Goal: Transaction & Acquisition: Purchase product/service

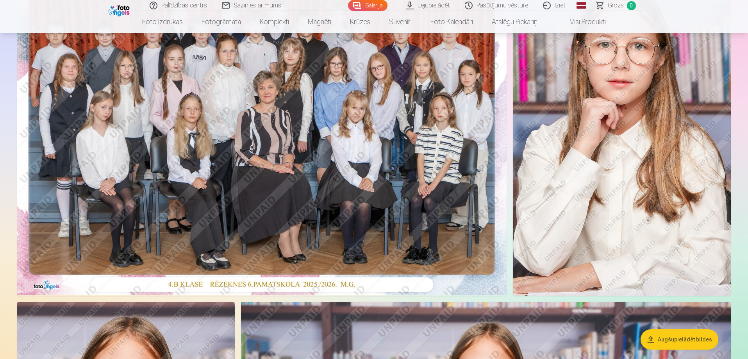
scroll to position [78, 0]
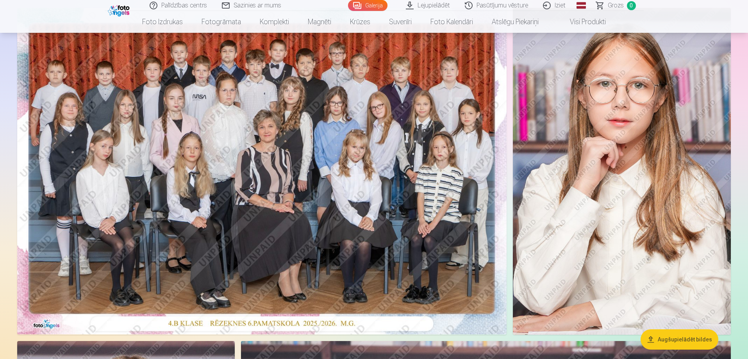
click at [292, 180] on img at bounding box center [262, 171] width 490 height 327
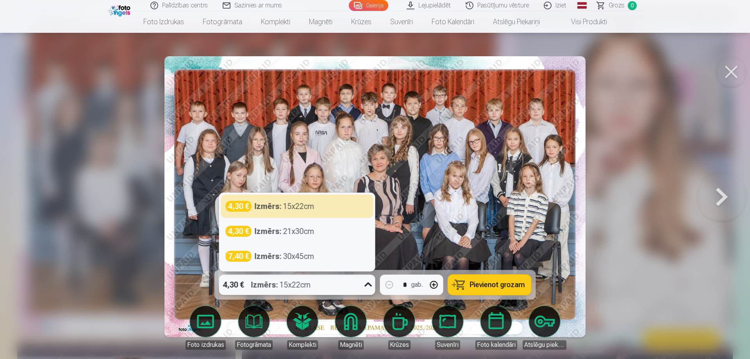
click at [367, 289] on icon at bounding box center [368, 285] width 13 height 13
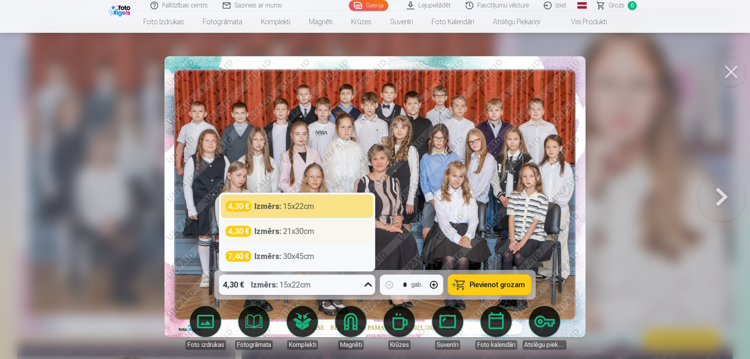
click at [303, 231] on div "Izmērs : 21x30cm" at bounding box center [285, 231] width 60 height 11
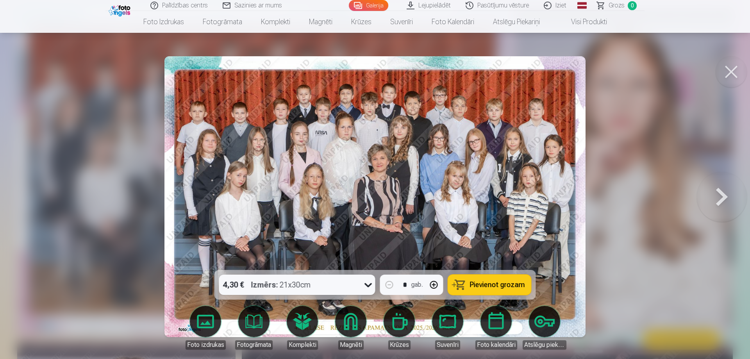
click at [499, 285] on span "Pievienot grozam" at bounding box center [497, 284] width 55 height 7
click at [369, 288] on icon at bounding box center [368, 285] width 13 height 13
click at [681, 215] on div at bounding box center [375, 179] width 750 height 359
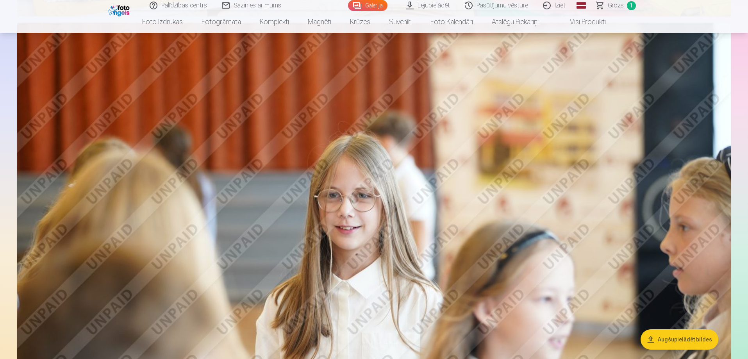
scroll to position [1250, 0]
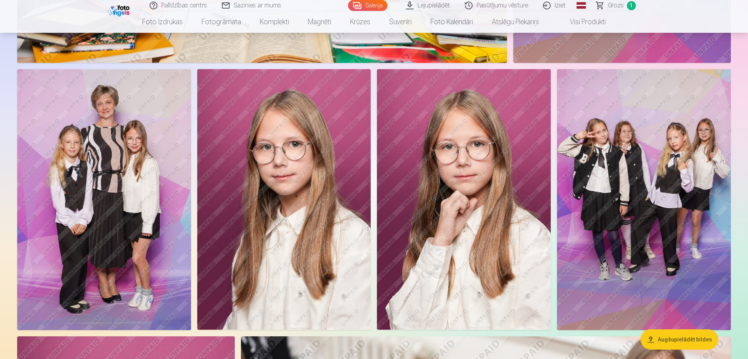
click at [158, 208] on img at bounding box center [104, 199] width 174 height 261
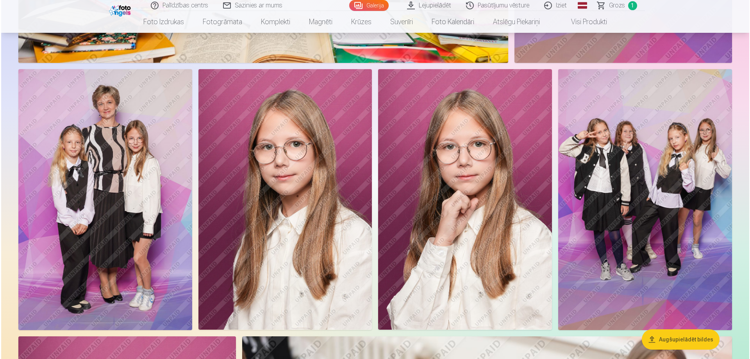
scroll to position [2468, 0]
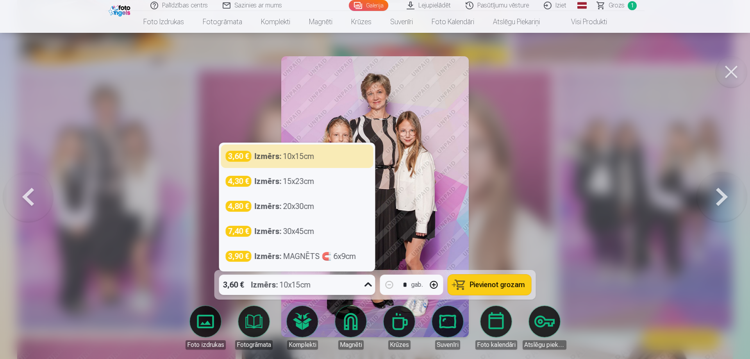
click at [369, 287] on icon at bounding box center [368, 285] width 13 height 13
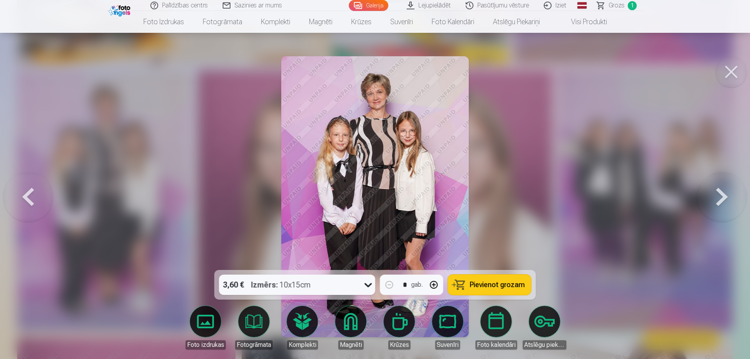
click at [507, 224] on div at bounding box center [375, 179] width 750 height 359
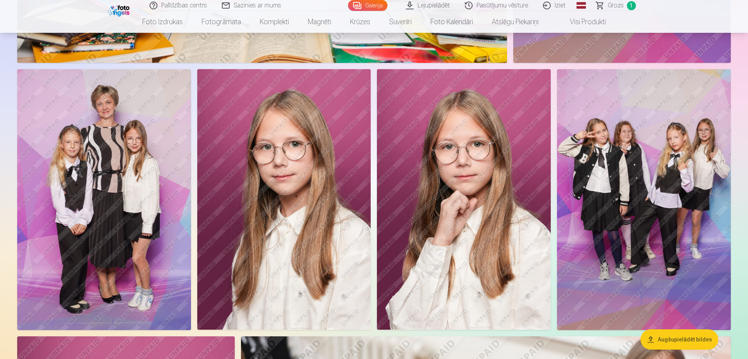
click at [486, 287] on img at bounding box center [464, 199] width 174 height 261
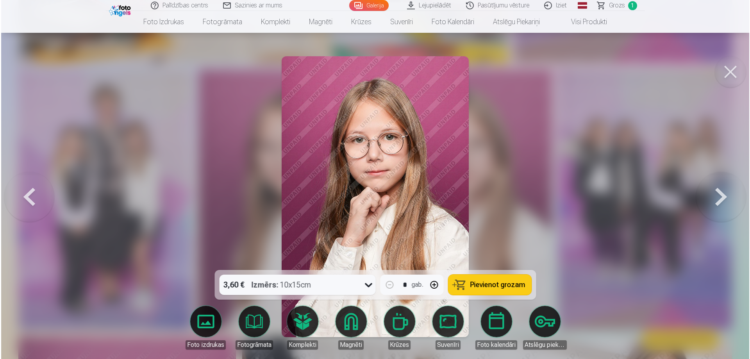
scroll to position [2468, 0]
click at [733, 72] on button at bounding box center [731, 71] width 31 height 31
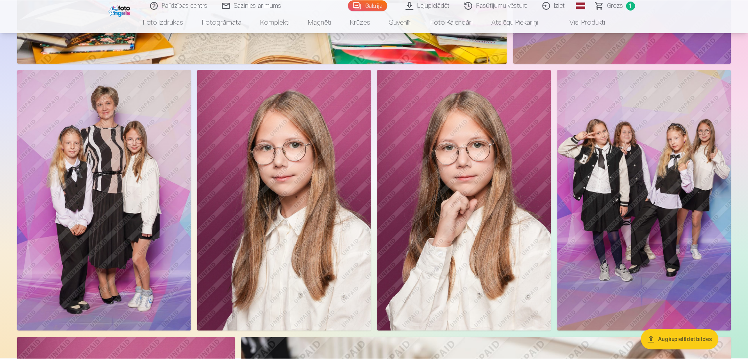
scroll to position [2462, 0]
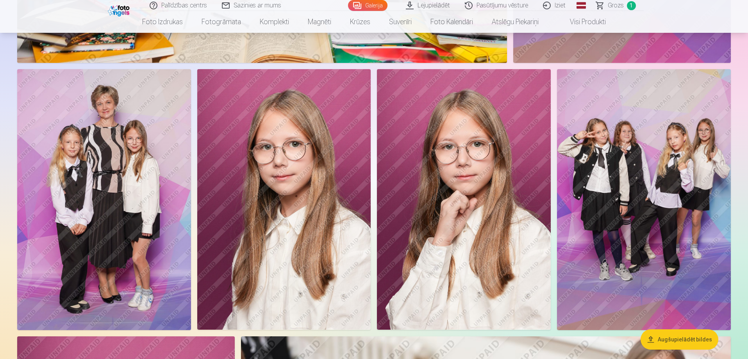
click at [115, 238] on img at bounding box center [104, 199] width 174 height 261
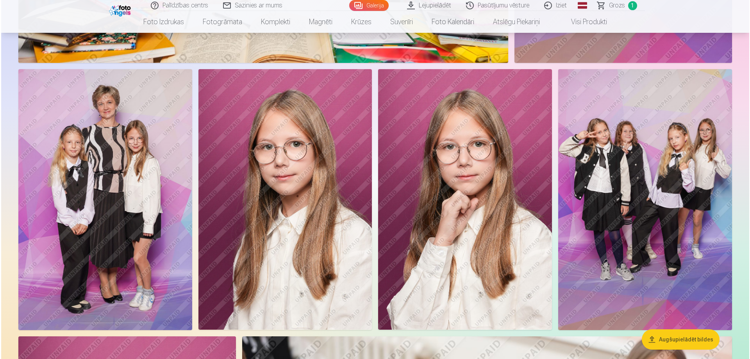
scroll to position [2468, 0]
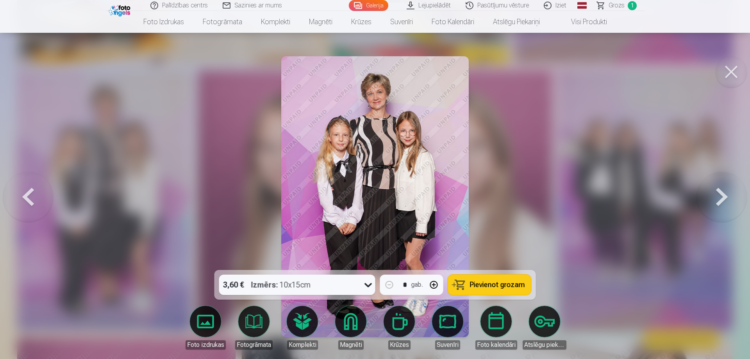
click at [483, 284] on span "Pievienot grozam" at bounding box center [497, 284] width 55 height 7
click at [727, 76] on button at bounding box center [731, 71] width 31 height 31
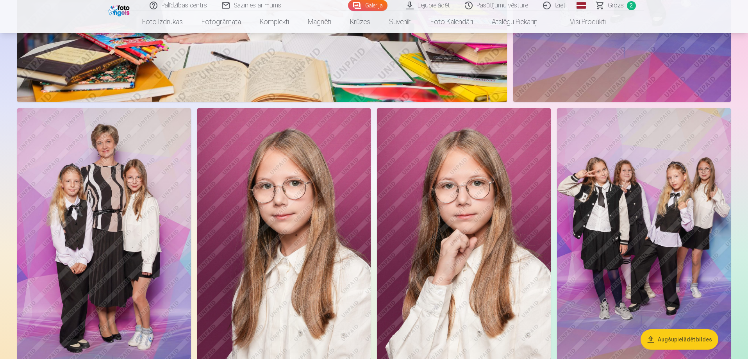
scroll to position [2462, 0]
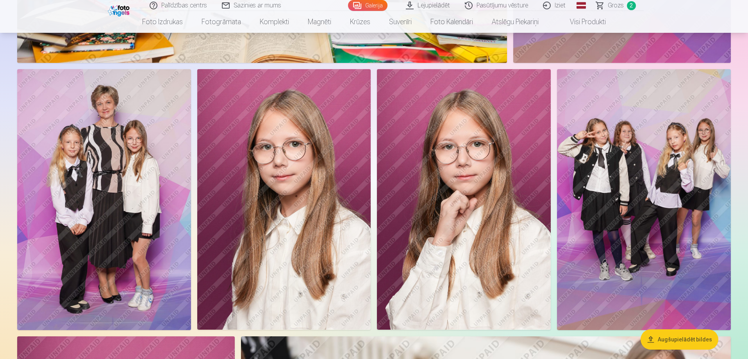
click at [322, 244] on img at bounding box center [284, 199] width 174 height 261
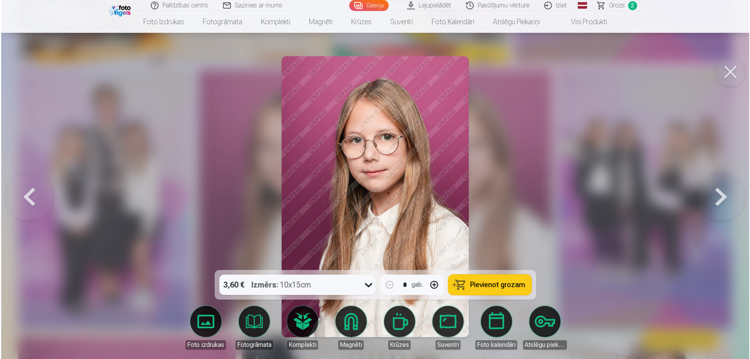
scroll to position [2468, 0]
click at [346, 318] on link "Magnēti" at bounding box center [351, 328] width 44 height 44
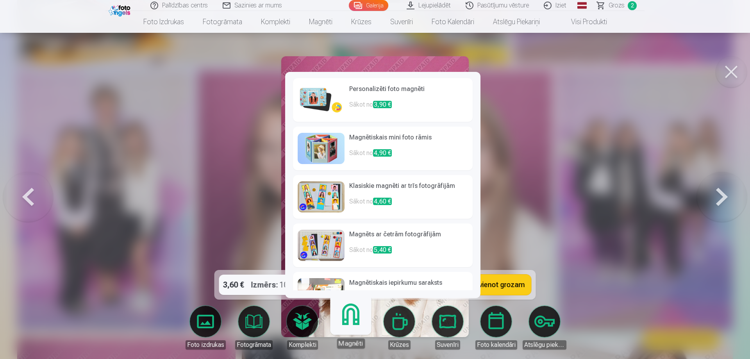
click at [322, 150] on img at bounding box center [321, 148] width 47 height 31
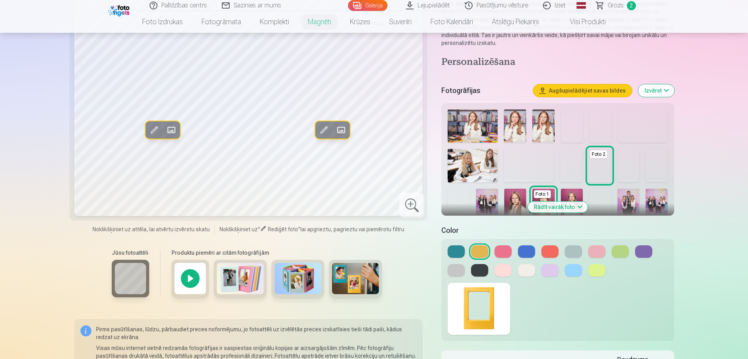
scroll to position [78, 0]
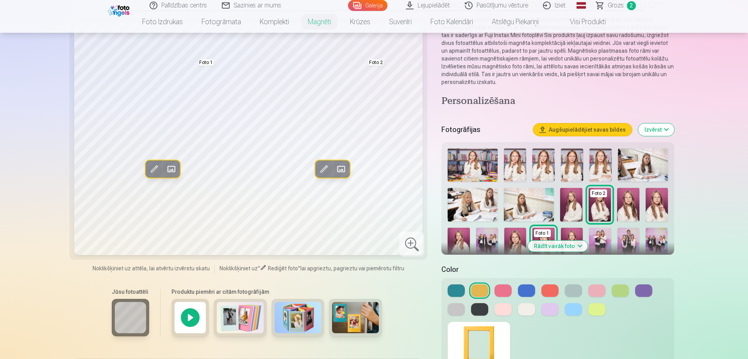
click at [549, 311] on button at bounding box center [550, 309] width 17 height 13
click at [512, 307] on div at bounding box center [558, 299] width 220 height 31
click at [504, 311] on button at bounding box center [503, 309] width 17 height 13
click at [521, 311] on button at bounding box center [526, 309] width 17 height 13
click at [504, 292] on button at bounding box center [503, 290] width 17 height 13
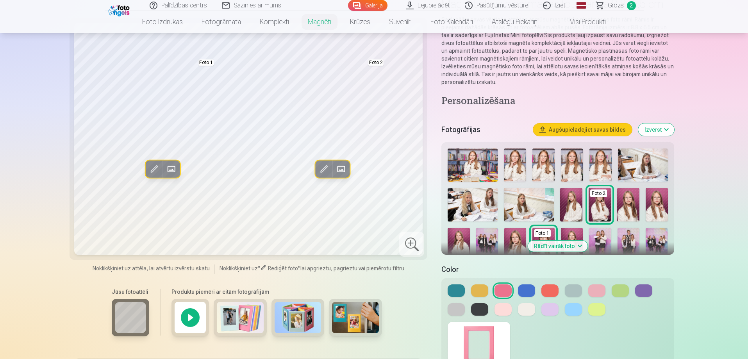
click at [597, 290] on button at bounding box center [596, 290] width 17 height 13
click at [640, 293] on button at bounding box center [643, 290] width 17 height 13
click at [547, 311] on button at bounding box center [550, 309] width 17 height 13
click at [599, 313] on button at bounding box center [596, 309] width 17 height 13
click at [553, 314] on button at bounding box center [550, 309] width 17 height 13
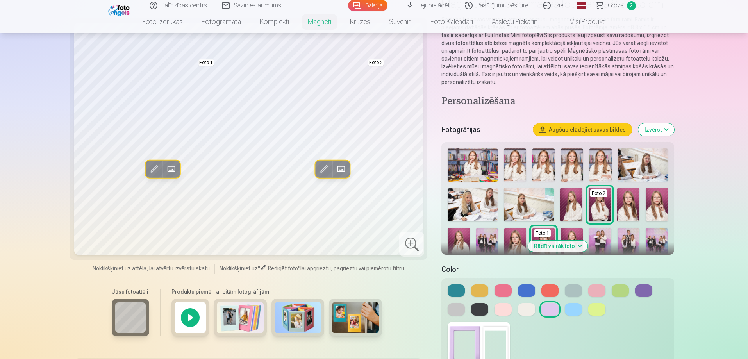
click at [529, 312] on button at bounding box center [526, 309] width 17 height 13
click at [513, 309] on div at bounding box center [558, 299] width 220 height 31
click at [505, 308] on button at bounding box center [503, 309] width 17 height 13
click at [547, 309] on button at bounding box center [550, 309] width 17 height 13
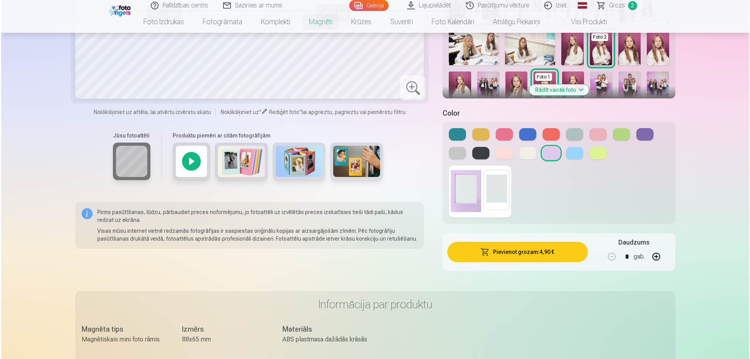
scroll to position [274, 0]
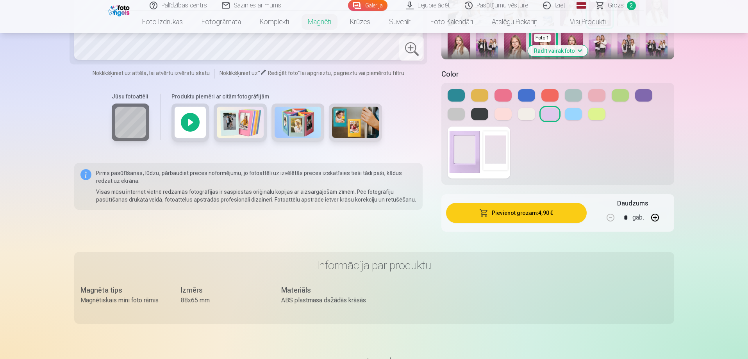
click at [501, 211] on button "Pievienot grozam : 4,90 €" at bounding box center [516, 213] width 140 height 20
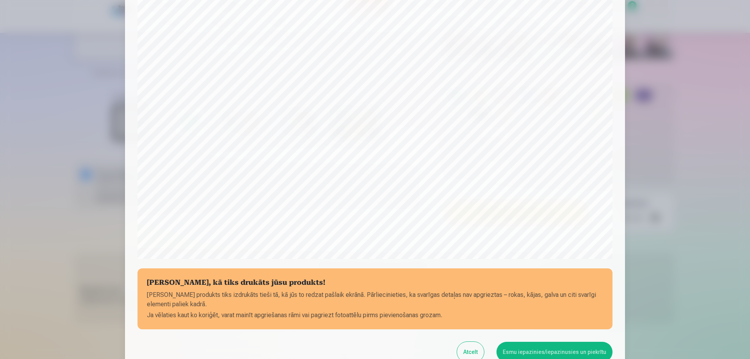
scroll to position [165, 0]
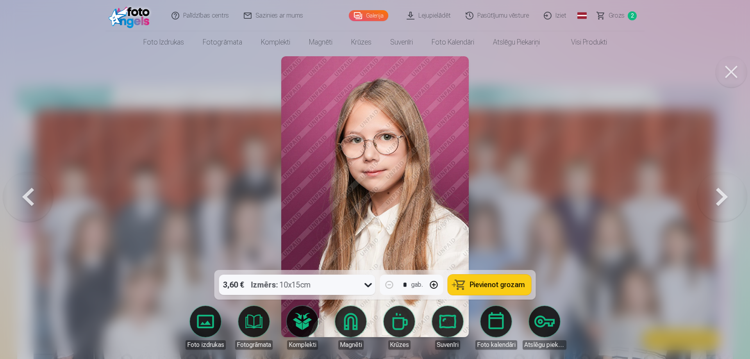
click at [735, 74] on button at bounding box center [731, 71] width 31 height 31
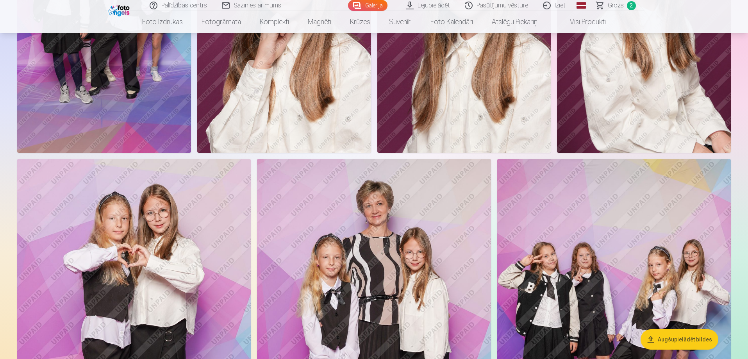
scroll to position [3048, 0]
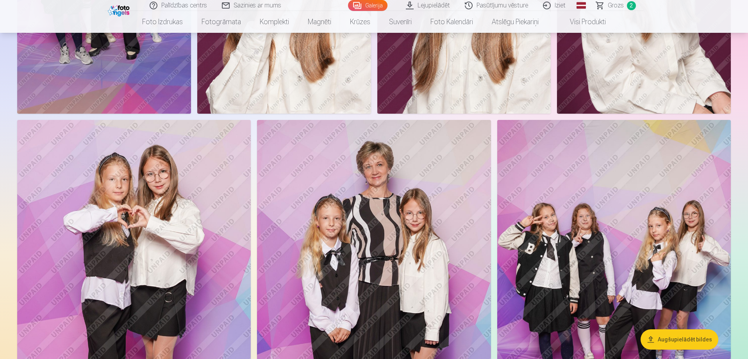
click at [145, 237] on img at bounding box center [134, 295] width 234 height 351
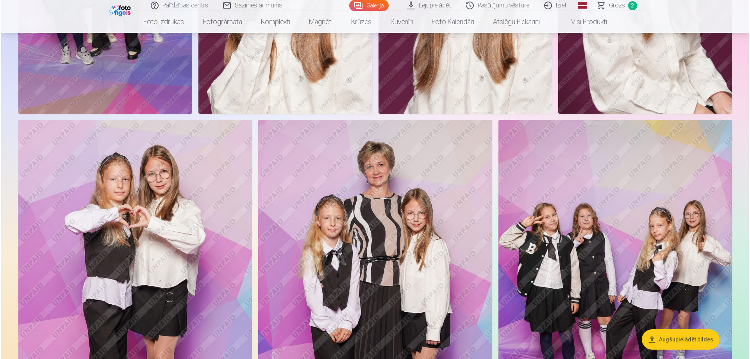
scroll to position [2977, 0]
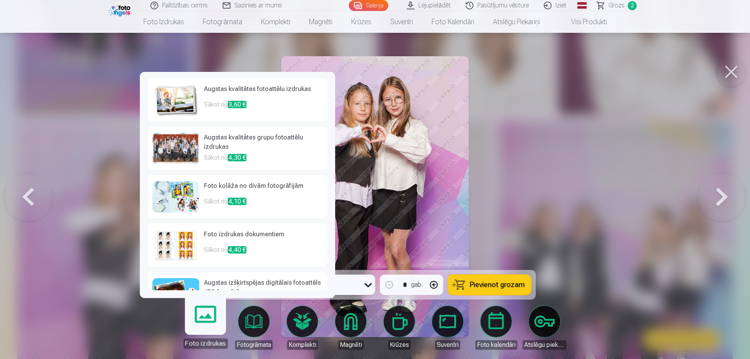
click at [182, 99] on img at bounding box center [175, 99] width 47 height 31
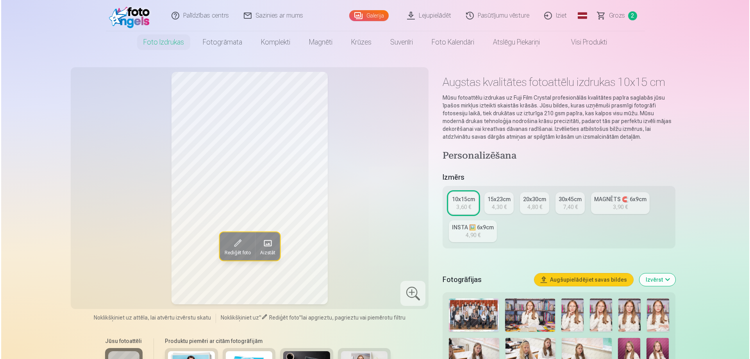
scroll to position [2977, 0]
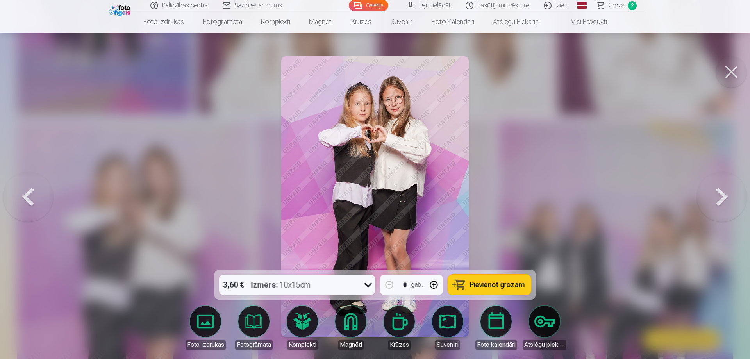
click at [733, 71] on button at bounding box center [731, 71] width 31 height 31
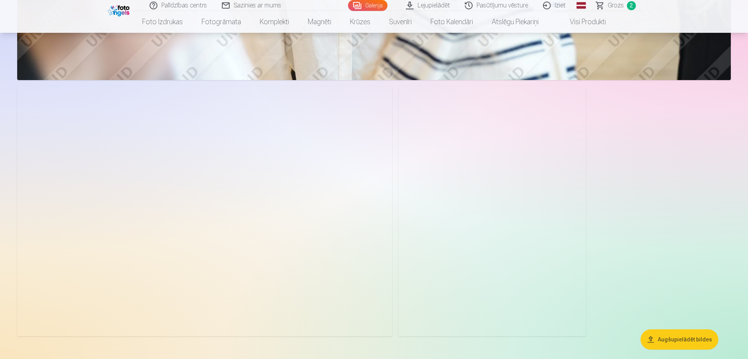
scroll to position [4845, 0]
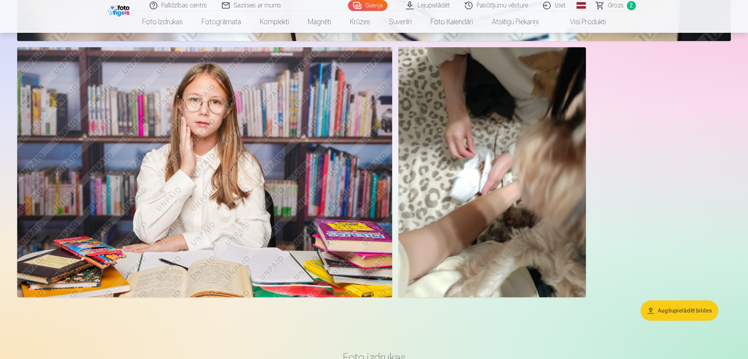
click at [509, 217] on img at bounding box center [493, 172] width 188 height 250
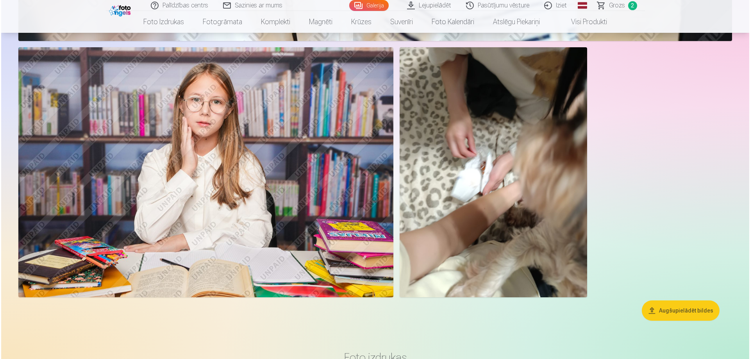
scroll to position [4857, 0]
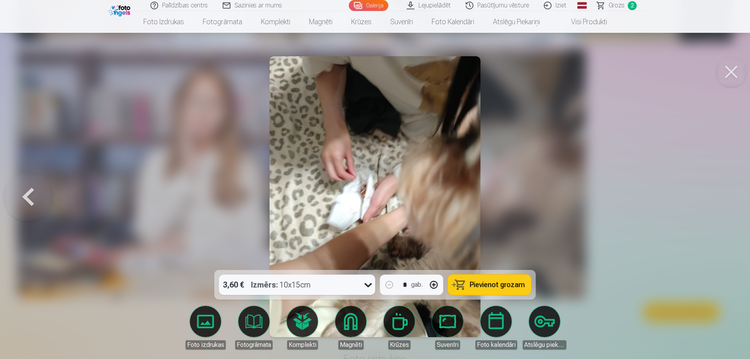
click at [448, 197] on img at bounding box center [375, 196] width 211 height 281
click at [677, 173] on div at bounding box center [375, 179] width 750 height 359
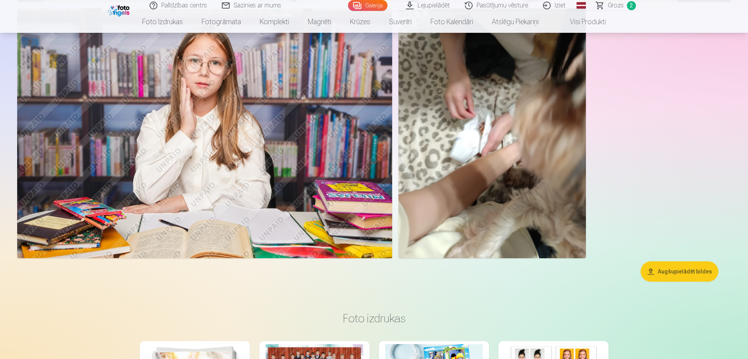
scroll to position [4806, 0]
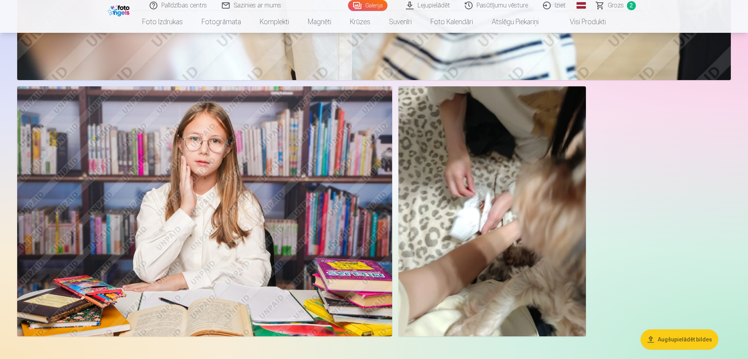
click at [668, 342] on button "Augšupielādēt bildes" at bounding box center [680, 339] width 78 height 20
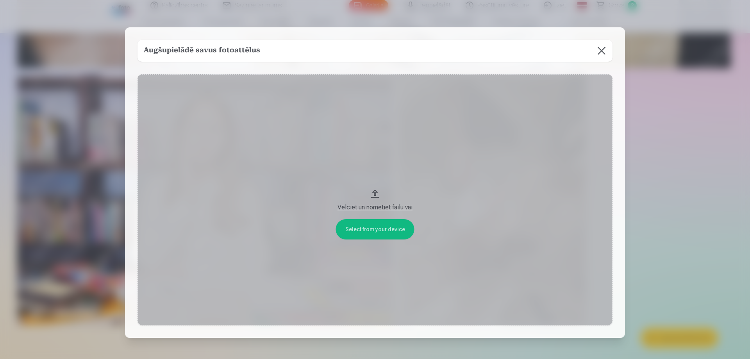
click at [379, 232] on button "Velciet un nometiet failu vai" at bounding box center [375, 199] width 475 height 251
click at [603, 49] on button at bounding box center [602, 51] width 22 height 22
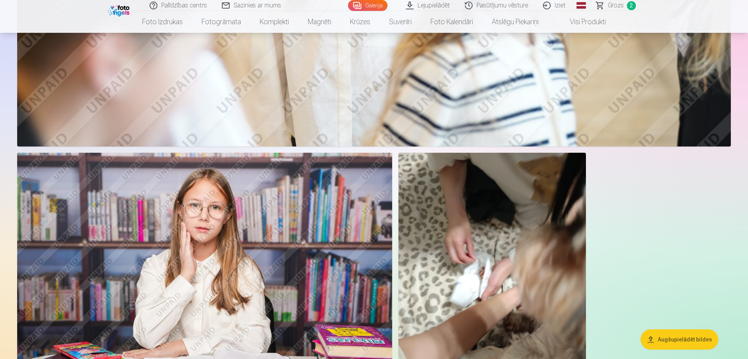
click at [527, 234] on img at bounding box center [493, 278] width 188 height 250
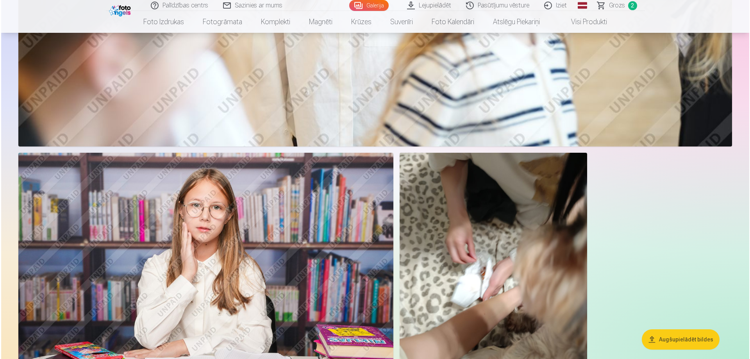
scroll to position [4751, 0]
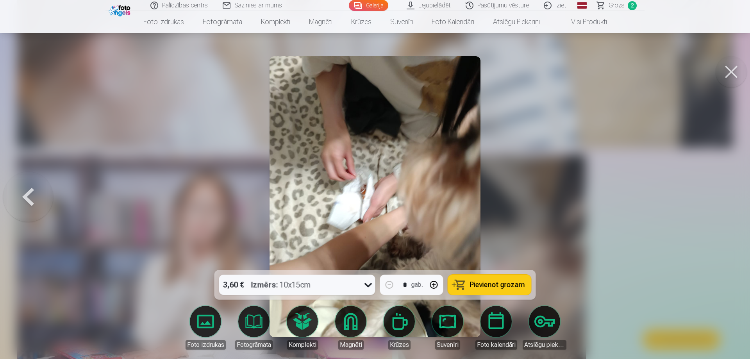
click at [731, 70] on button at bounding box center [731, 71] width 31 height 31
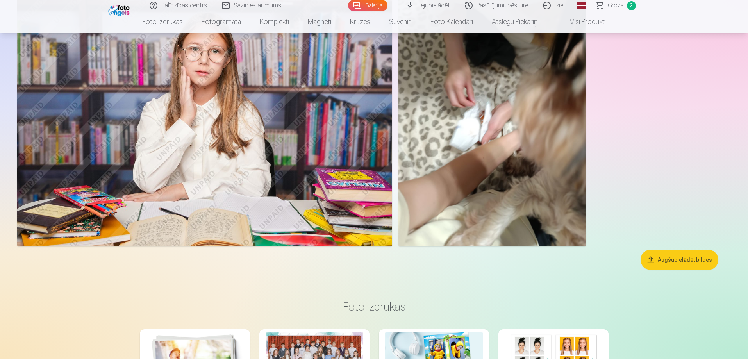
scroll to position [4818, 0]
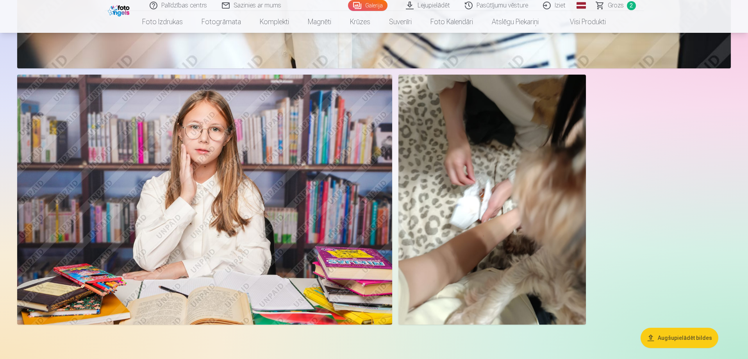
click at [504, 212] on img at bounding box center [493, 200] width 188 height 250
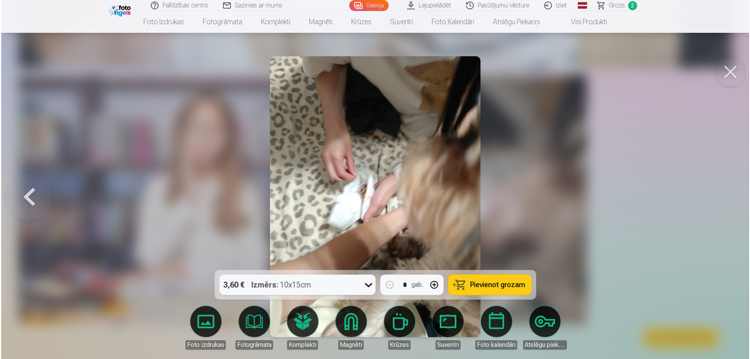
scroll to position [4830, 0]
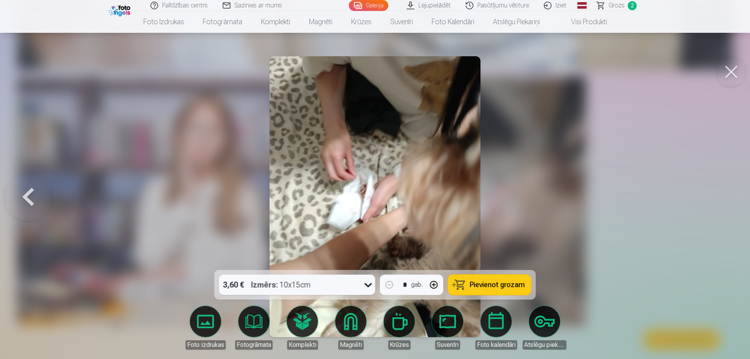
click at [733, 75] on button at bounding box center [731, 71] width 31 height 31
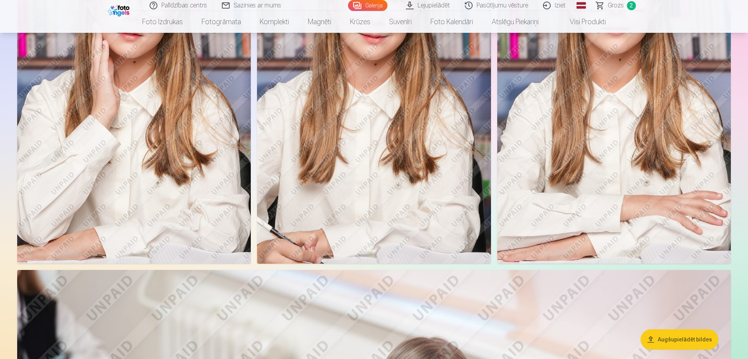
scroll to position [832, 0]
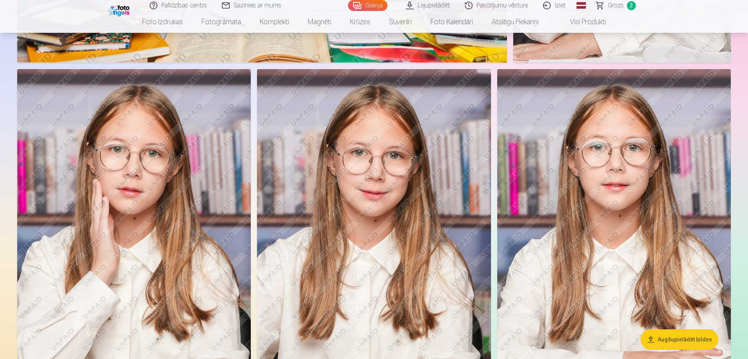
click at [425, 287] on img at bounding box center [374, 244] width 234 height 351
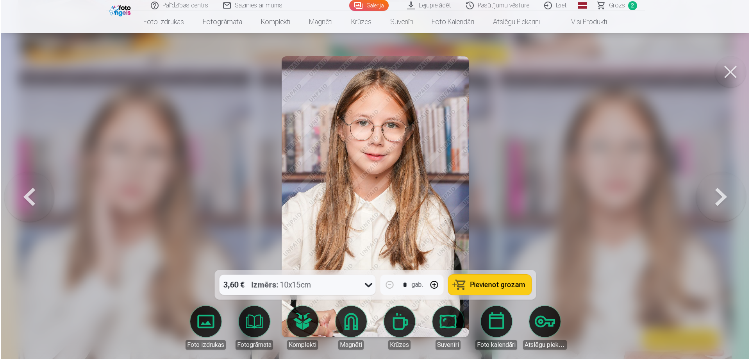
scroll to position [833, 0]
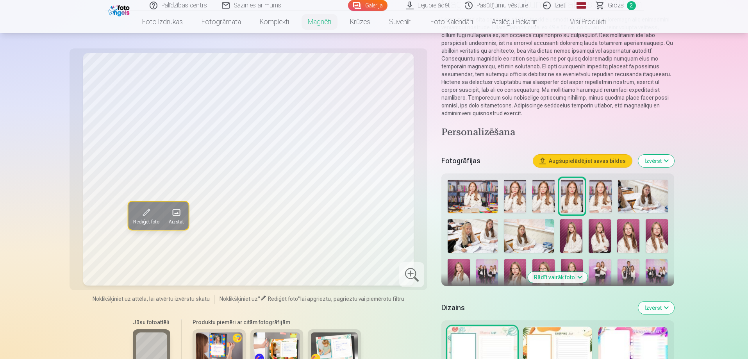
scroll to position [156, 0]
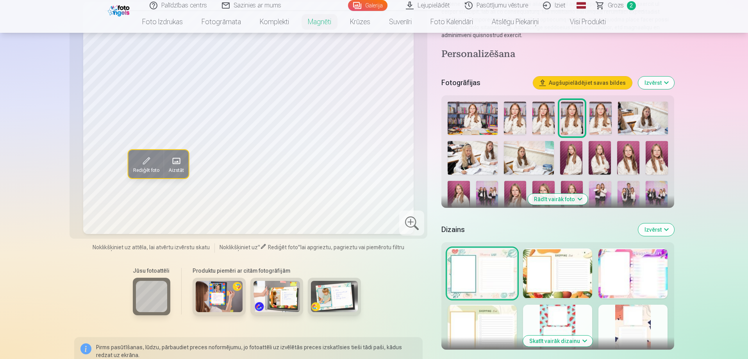
click at [221, 298] on img at bounding box center [219, 296] width 47 height 31
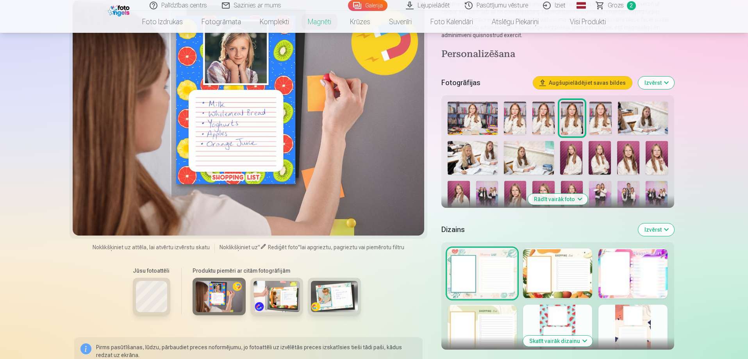
scroll to position [78, 0]
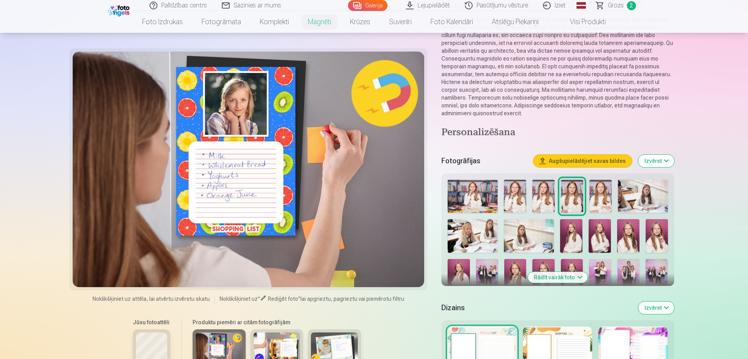
click at [294, 352] on img at bounding box center [277, 348] width 47 height 31
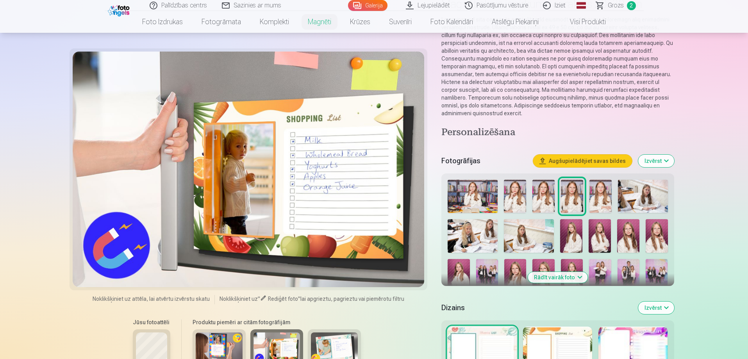
click at [322, 349] on img at bounding box center [334, 348] width 47 height 31
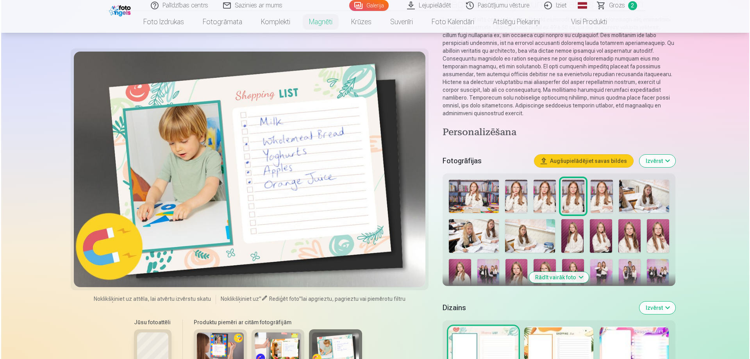
scroll to position [833, 0]
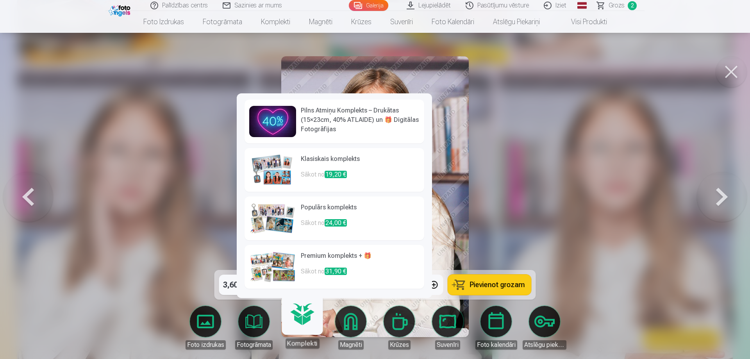
click at [350, 324] on link "Magnēti" at bounding box center [351, 328] width 44 height 44
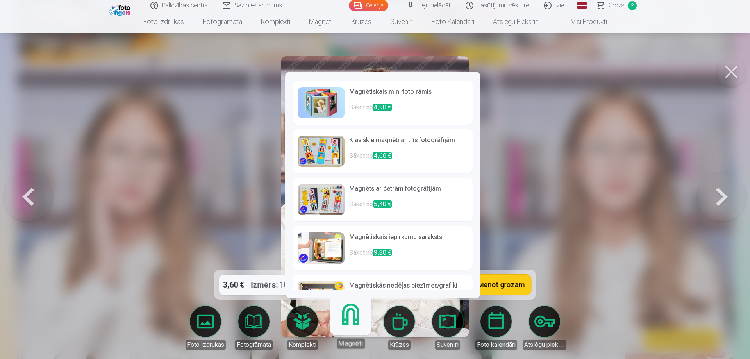
scroll to position [0, 0]
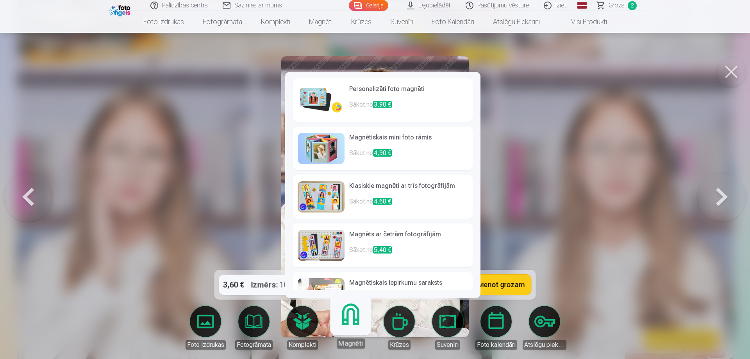
click at [311, 95] on img at bounding box center [321, 99] width 47 height 31
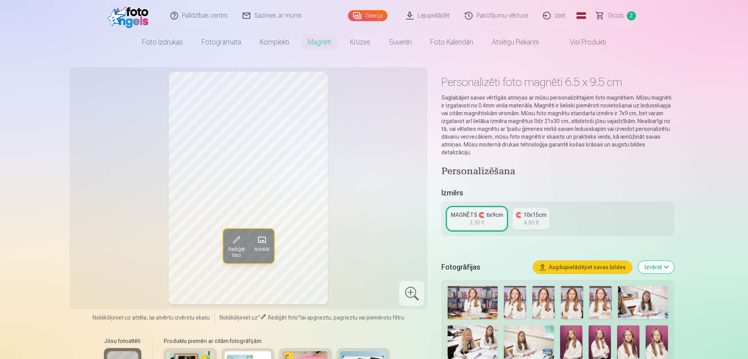
click at [513, 309] on img at bounding box center [515, 302] width 22 height 33
click at [544, 304] on img at bounding box center [544, 302] width 22 height 33
click at [574, 306] on img at bounding box center [572, 302] width 22 height 33
click at [536, 306] on img at bounding box center [544, 302] width 22 height 33
click at [568, 305] on img at bounding box center [572, 302] width 22 height 33
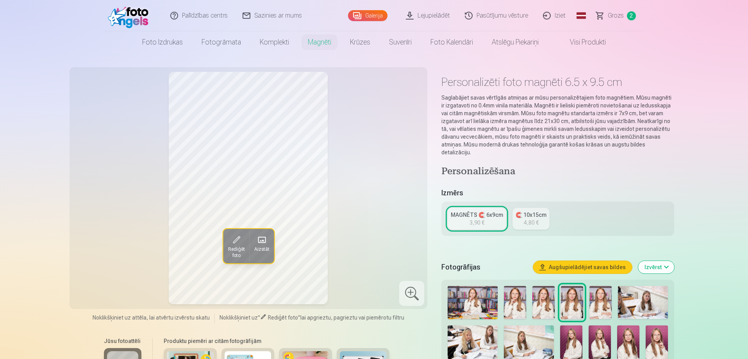
click at [597, 309] on img at bounding box center [601, 302] width 22 height 33
click at [599, 304] on img at bounding box center [601, 302] width 22 height 33
click at [575, 304] on img at bounding box center [572, 302] width 22 height 33
click at [606, 305] on img at bounding box center [601, 302] width 22 height 33
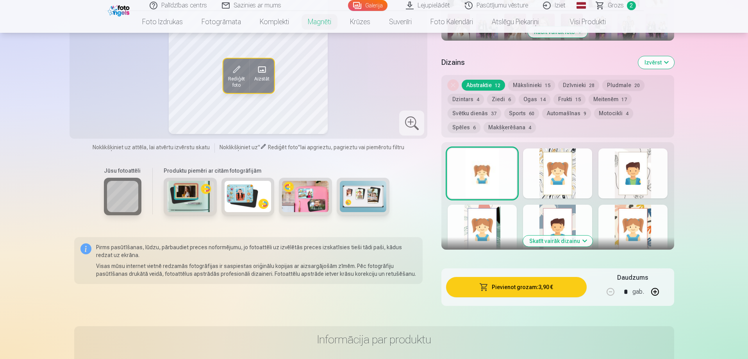
scroll to position [274, 0]
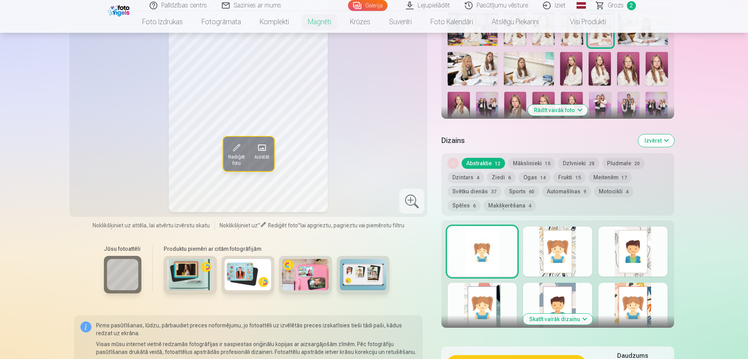
click at [557, 295] on div at bounding box center [557, 308] width 69 height 50
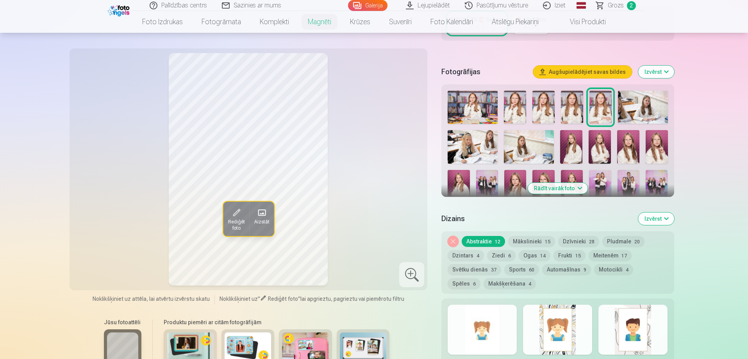
scroll to position [234, 0]
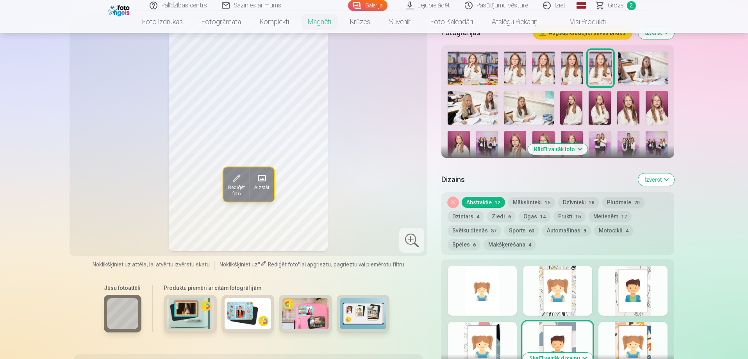
click at [485, 294] on div at bounding box center [482, 291] width 69 height 50
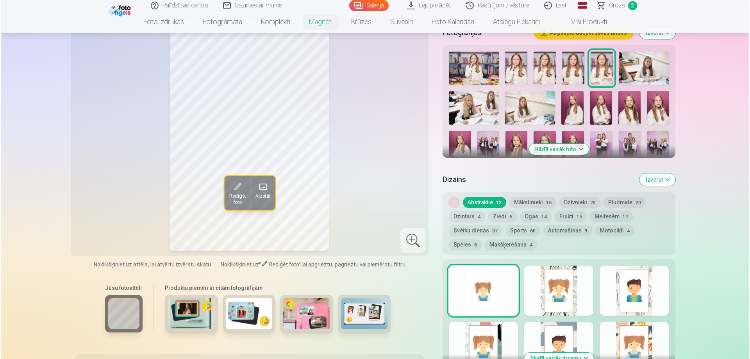
scroll to position [352, 0]
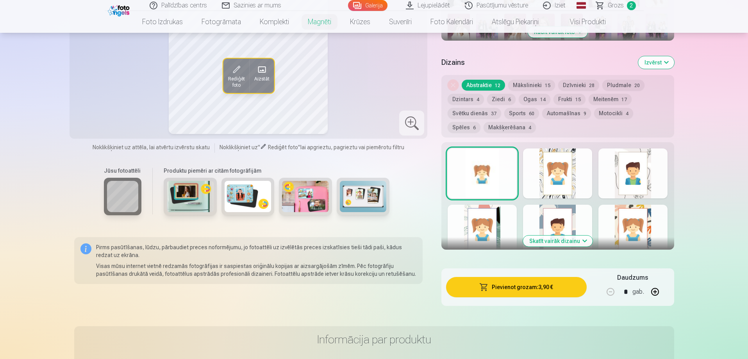
click at [485, 294] on button "Pievienot grozam : 3,90 €" at bounding box center [516, 287] width 140 height 20
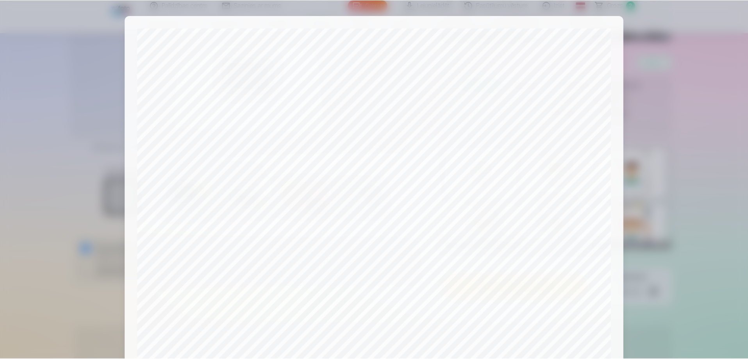
scroll to position [204, 0]
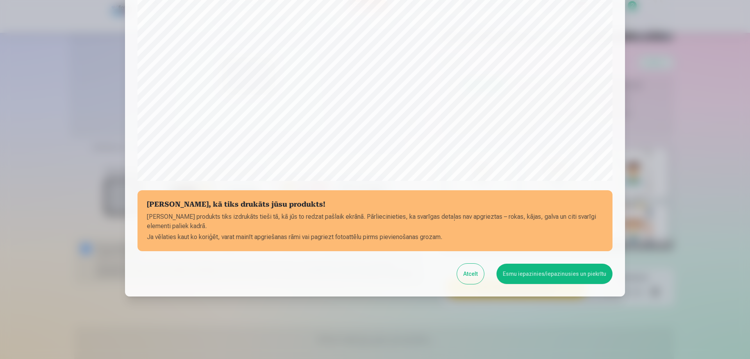
drag, startPoint x: 478, startPoint y: 279, endPoint x: 487, endPoint y: 311, distance: 33.4
click at [487, 311] on div "​ [PERSON_NAME], kā tiks drukāts jūsu produkts! Jūsu produkts tiks izdrukāts ti…" at bounding box center [375, 77] width 750 height 563
click at [541, 279] on button "Esmu iepazinies/iepazinusies un piekrītu" at bounding box center [555, 274] width 116 height 20
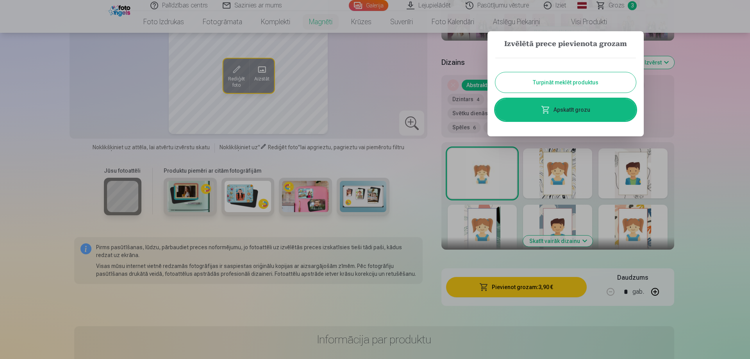
click at [576, 82] on button "Turpināt meklēt produktus" at bounding box center [565, 82] width 141 height 20
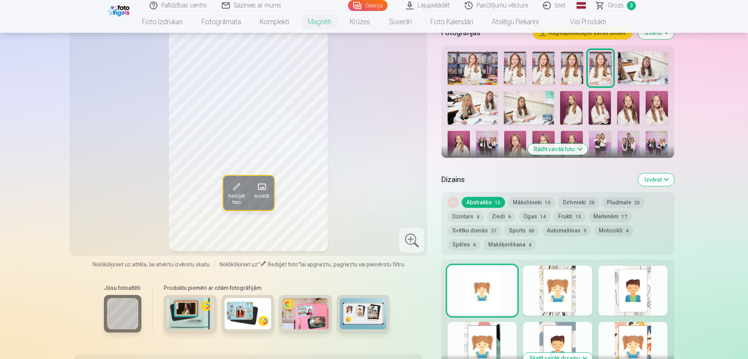
scroll to position [156, 0]
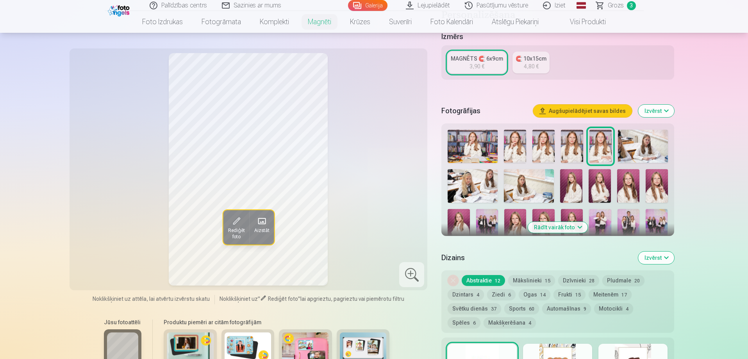
click at [531, 283] on button "Mākslinieki 15" at bounding box center [531, 280] width 47 height 11
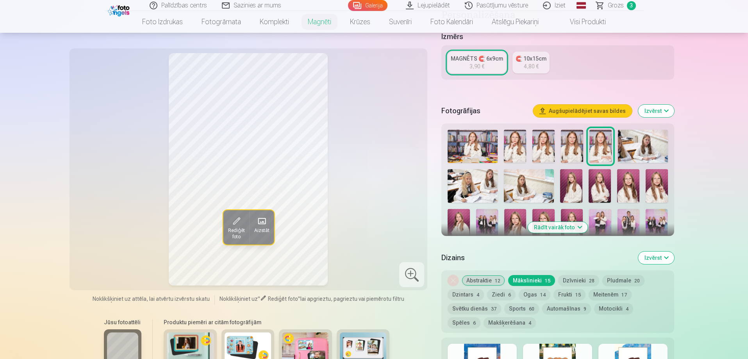
click at [486, 281] on button "Abstraktie 12" at bounding box center [483, 280] width 43 height 11
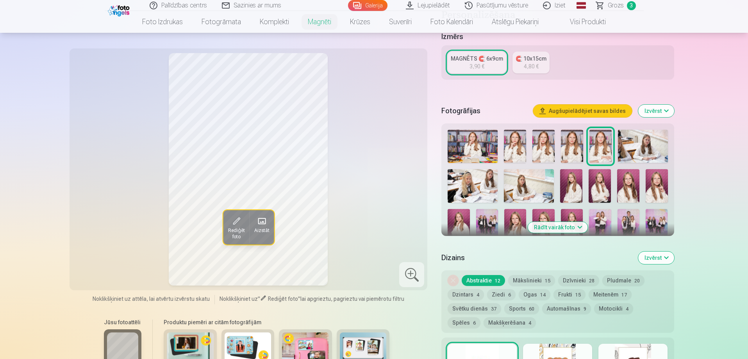
click at [517, 216] on img at bounding box center [515, 225] width 22 height 33
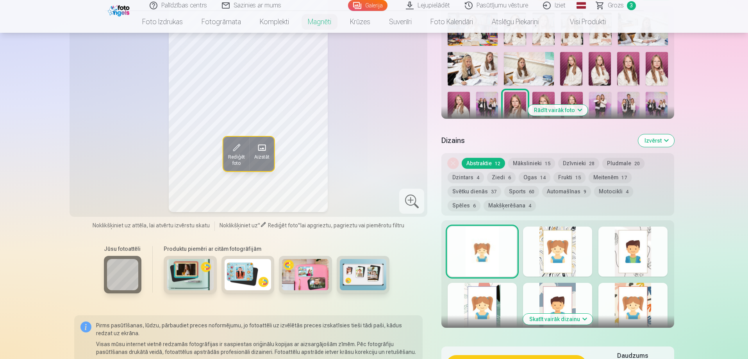
click at [526, 192] on button "Sports 60" at bounding box center [521, 191] width 35 height 11
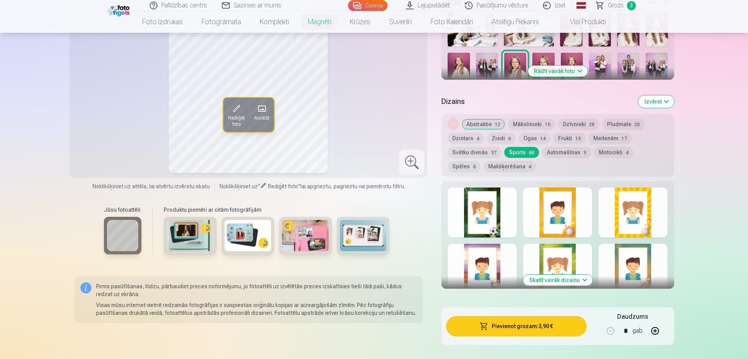
scroll to position [352, 0]
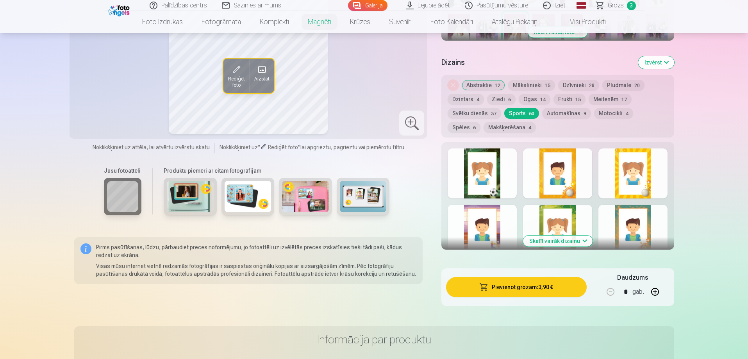
click at [585, 244] on button "Skatīt vairāk dizainu" at bounding box center [558, 241] width 70 height 11
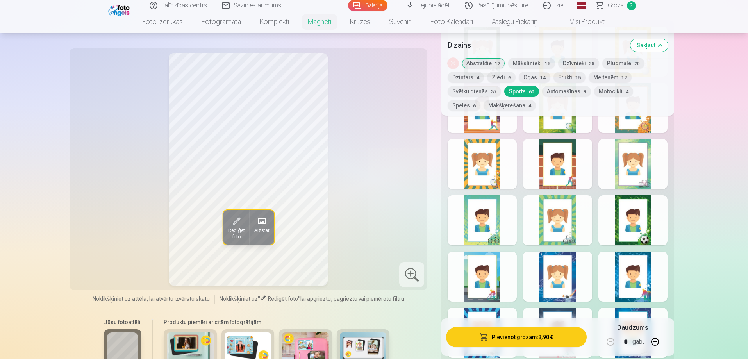
scroll to position [547, 0]
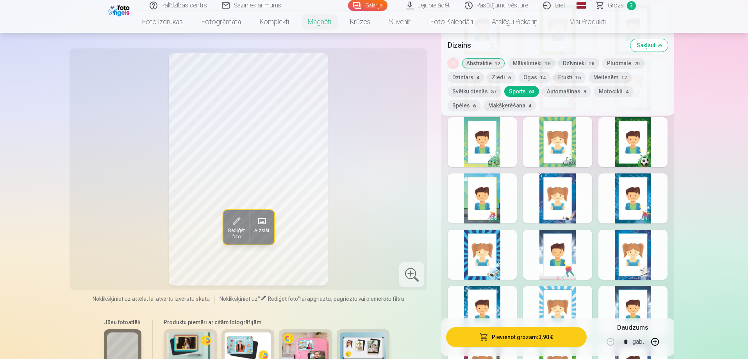
click at [645, 268] on div at bounding box center [633, 255] width 69 height 50
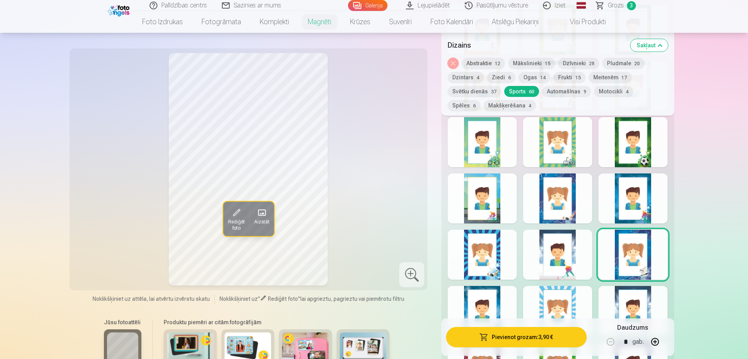
scroll to position [586, 0]
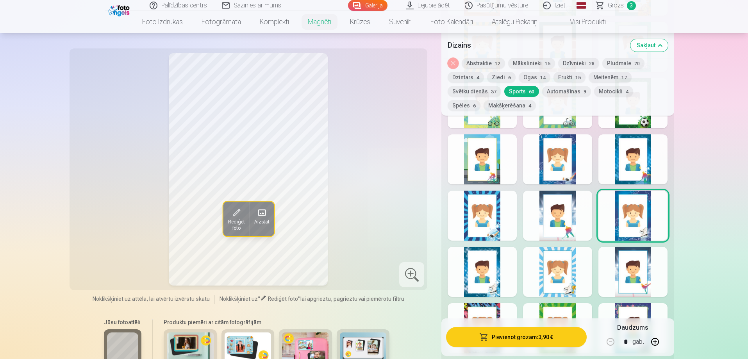
click at [499, 285] on div at bounding box center [482, 272] width 69 height 50
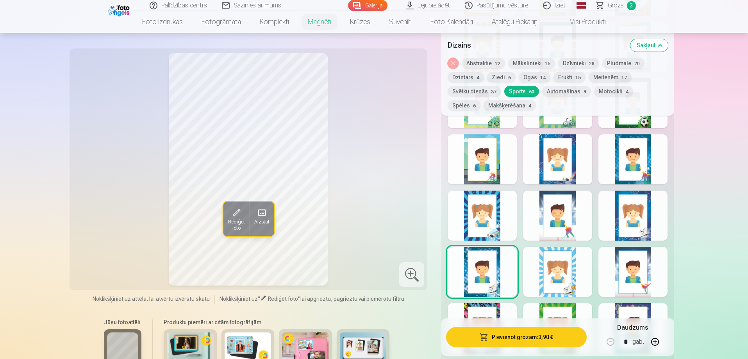
click at [570, 285] on div at bounding box center [557, 272] width 69 height 50
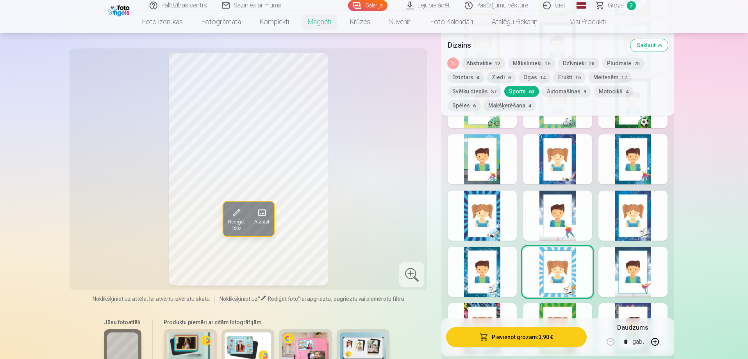
click at [644, 286] on div at bounding box center [633, 272] width 69 height 50
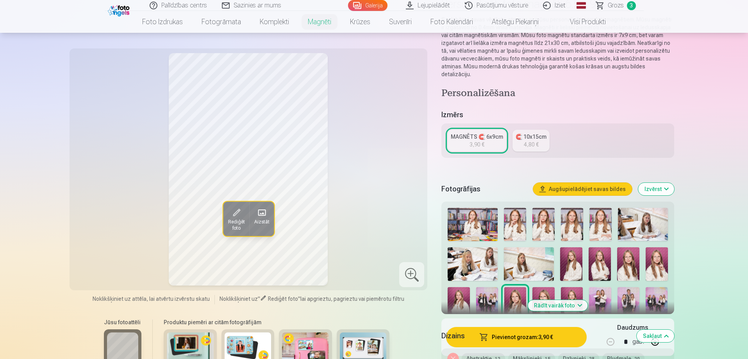
scroll to position [156, 0]
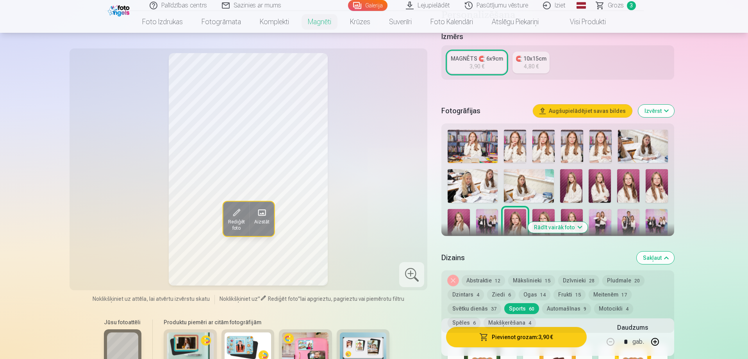
click at [575, 150] on img at bounding box center [572, 146] width 22 height 33
click at [575, 185] on img at bounding box center [571, 185] width 22 height 33
click at [636, 179] on img at bounding box center [628, 185] width 22 height 33
click at [655, 189] on img at bounding box center [657, 185] width 22 height 33
click at [514, 222] on img at bounding box center [515, 225] width 22 height 33
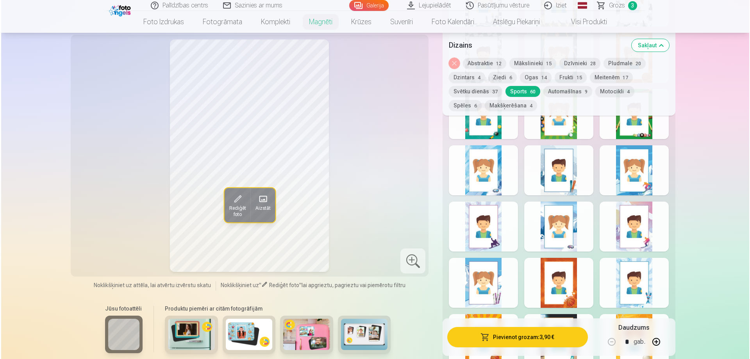
scroll to position [1289, 0]
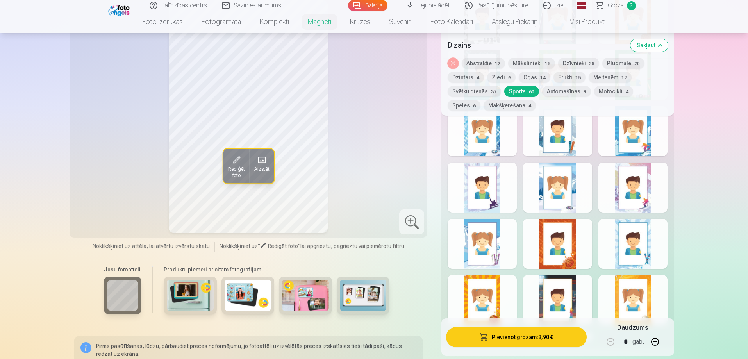
click at [558, 336] on button "Pievienot grozam : 3,90 €" at bounding box center [516, 337] width 140 height 20
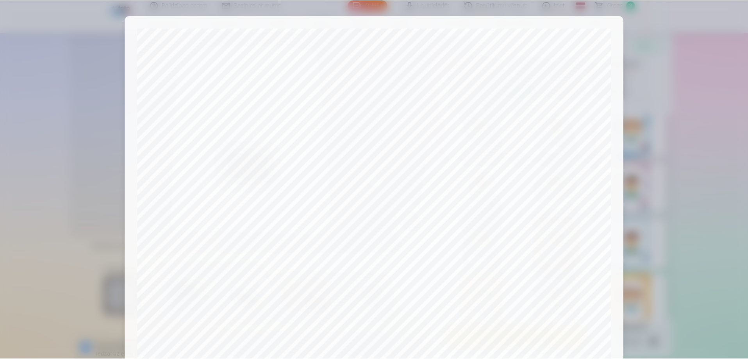
scroll to position [204, 0]
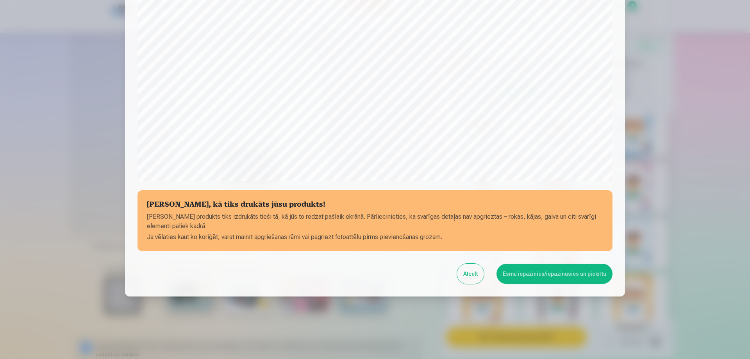
click at [518, 280] on button "Esmu iepazinies/iepazinusies un piekrītu" at bounding box center [555, 274] width 116 height 20
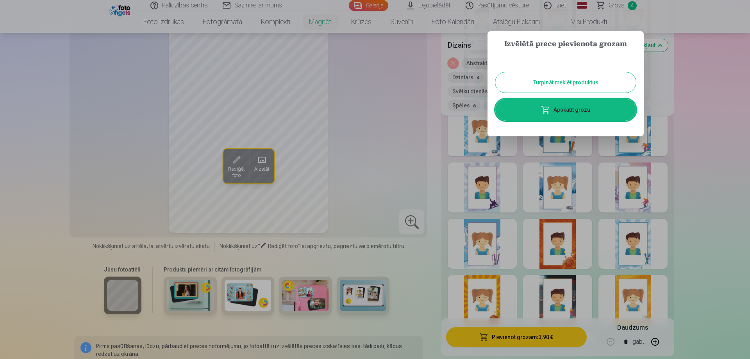
click at [574, 79] on button "Turpināt meklēt produktus" at bounding box center [565, 82] width 141 height 20
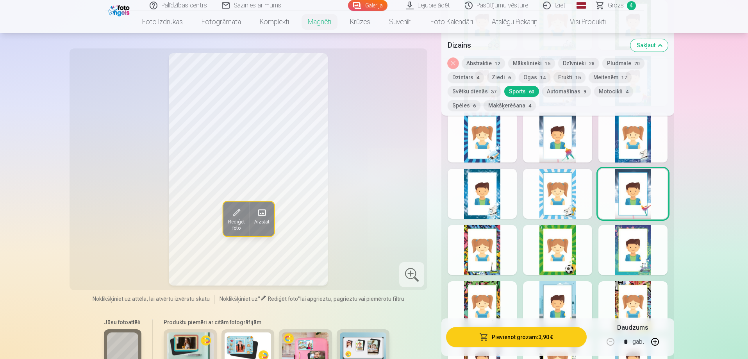
scroll to position [625, 0]
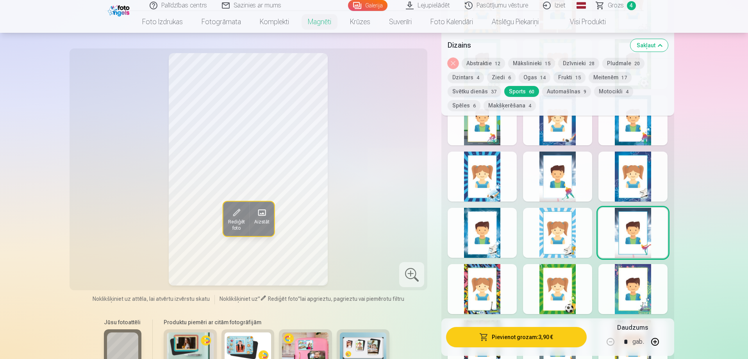
click at [497, 246] on div at bounding box center [482, 233] width 69 height 50
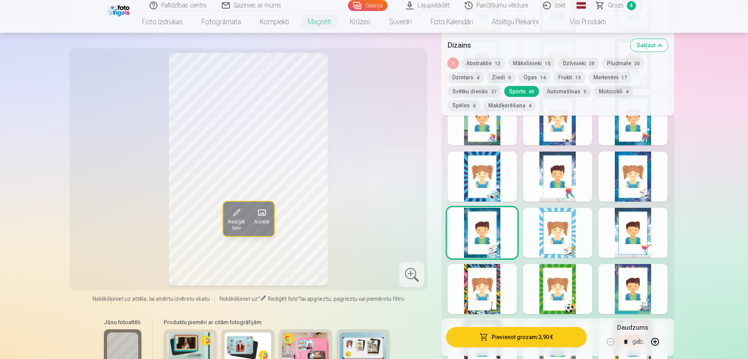
click at [635, 188] on div at bounding box center [633, 177] width 69 height 50
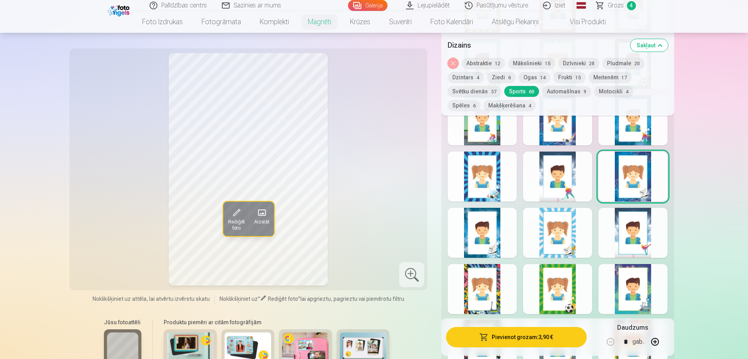
click at [489, 237] on div at bounding box center [482, 233] width 69 height 50
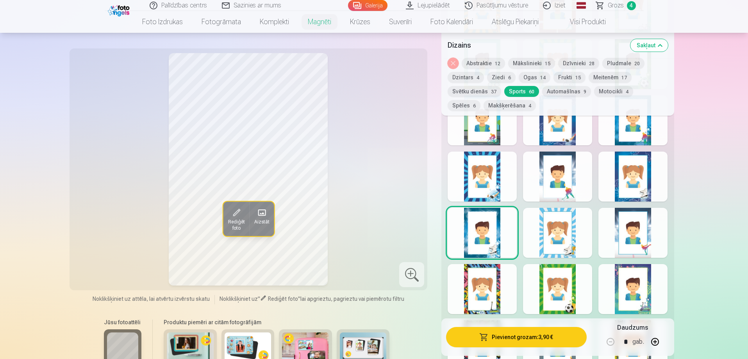
click at [636, 186] on div at bounding box center [633, 177] width 69 height 50
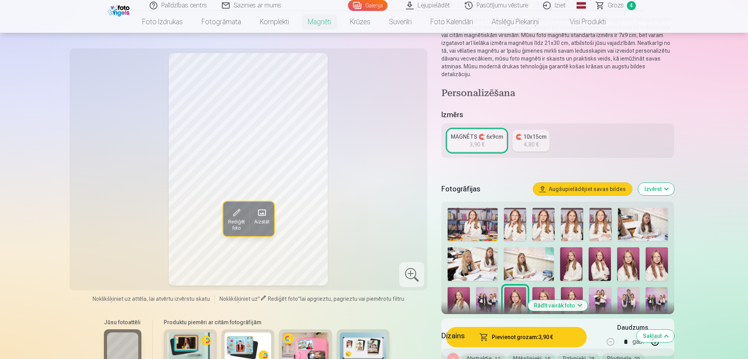
scroll to position [117, 0]
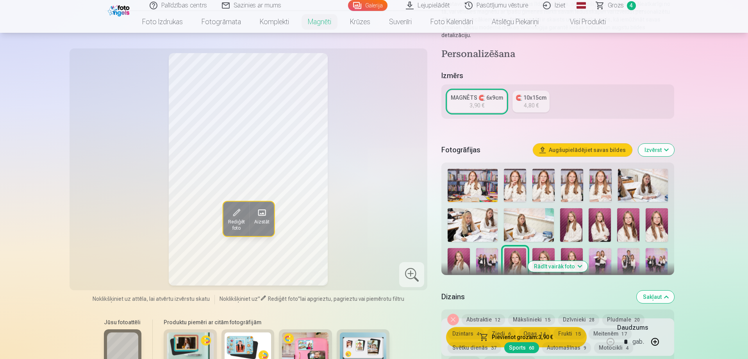
click at [578, 266] on button "Rādīt vairāk foto" at bounding box center [558, 266] width 60 height 11
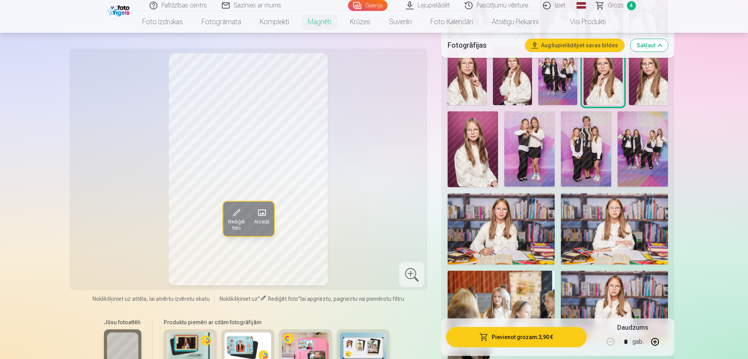
scroll to position [547, 0]
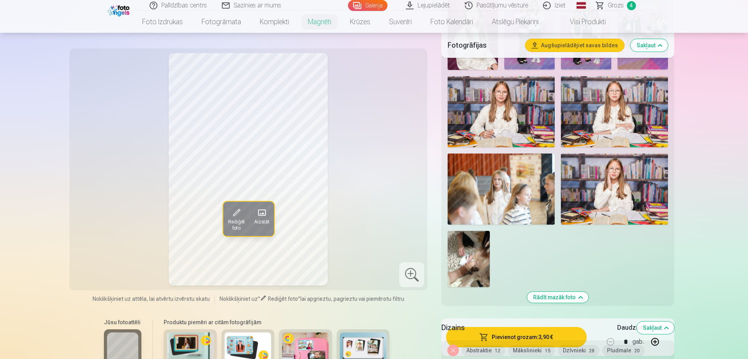
click at [642, 202] on img at bounding box center [614, 189] width 107 height 71
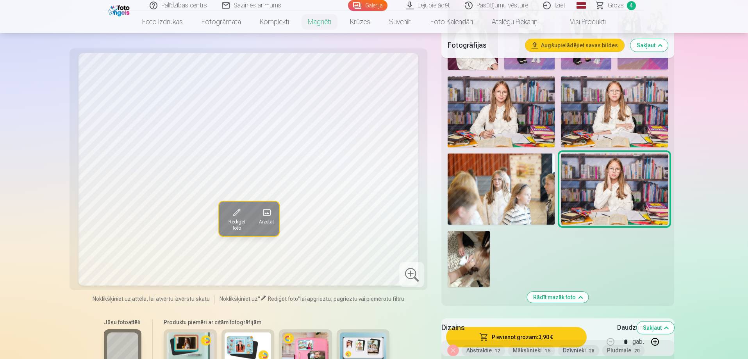
click at [616, 120] on img at bounding box center [614, 111] width 107 height 71
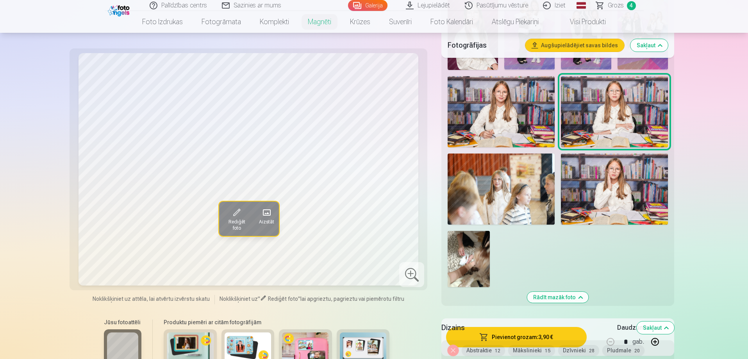
click at [522, 118] on img at bounding box center [501, 111] width 107 height 71
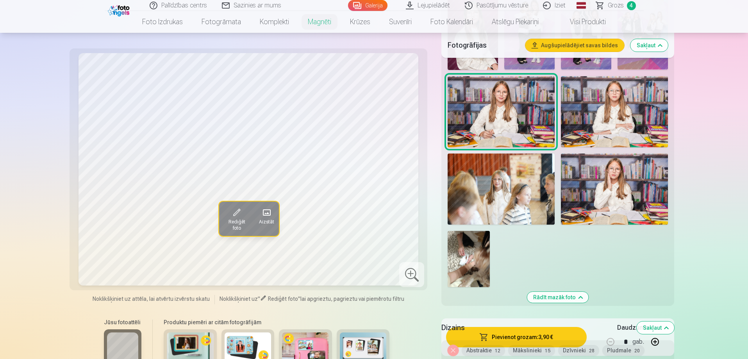
click at [529, 339] on div "Dizains Sakļaut" at bounding box center [558, 327] width 232 height 25
click at [520, 334] on div "Dizains Sakļaut" at bounding box center [558, 327] width 232 height 25
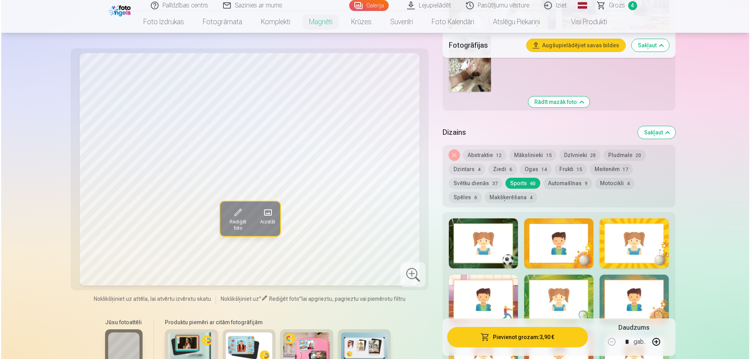
scroll to position [781, 0]
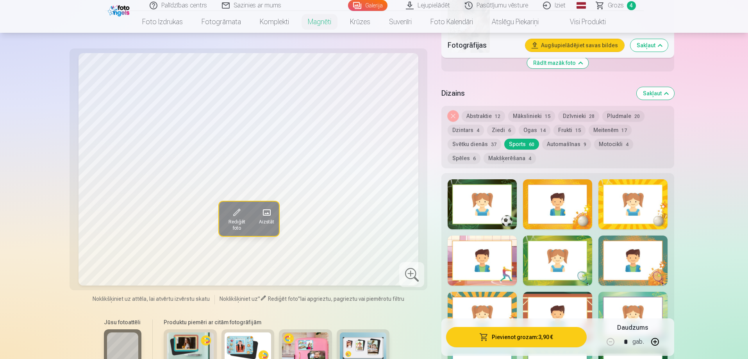
click at [519, 337] on button "Pievienot grozam : 3,90 €" at bounding box center [516, 337] width 140 height 20
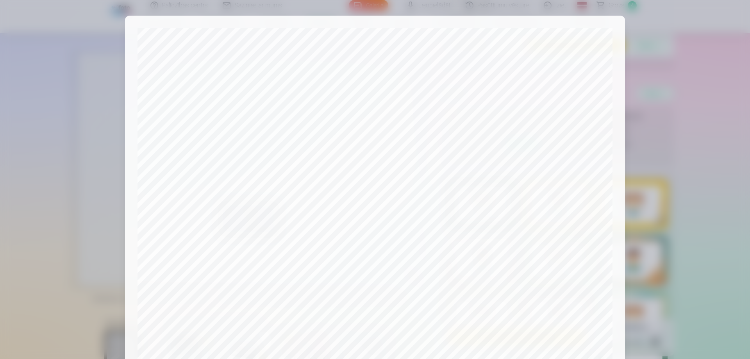
scroll to position [204, 0]
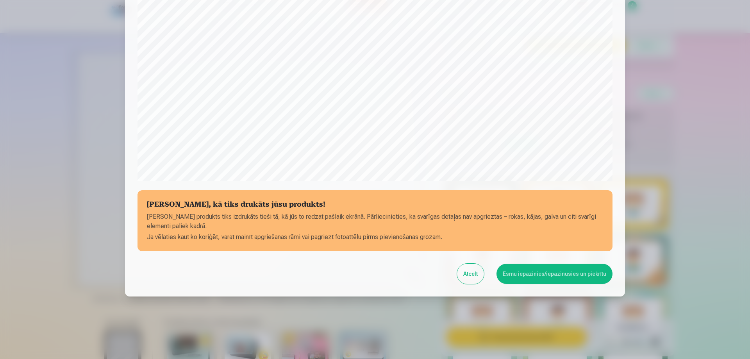
click at [549, 275] on button "Esmu iepazinies/iepazinusies un piekrītu" at bounding box center [555, 274] width 116 height 20
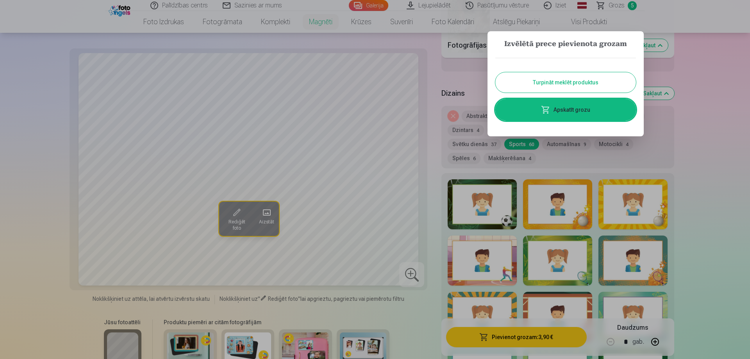
click at [583, 113] on link "Apskatīt grozu" at bounding box center [565, 110] width 141 height 22
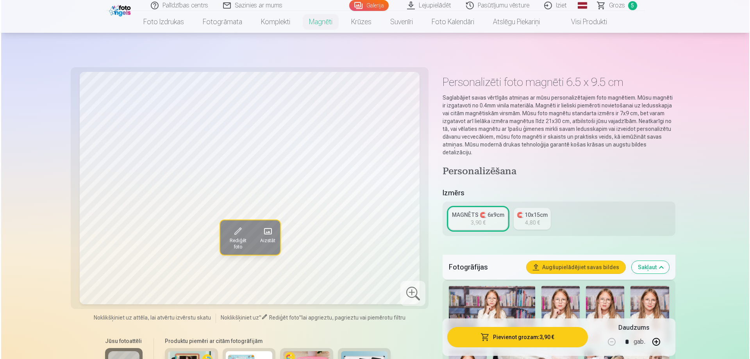
scroll to position [833, 0]
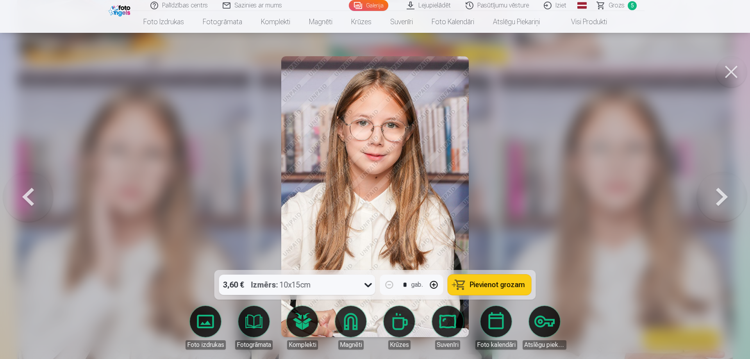
click at [737, 76] on button at bounding box center [731, 71] width 31 height 31
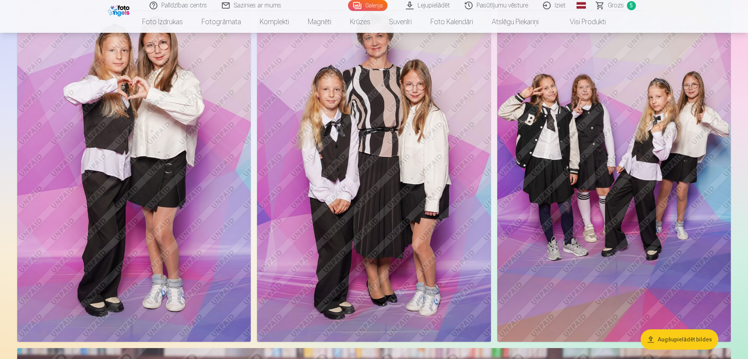
scroll to position [3059, 0]
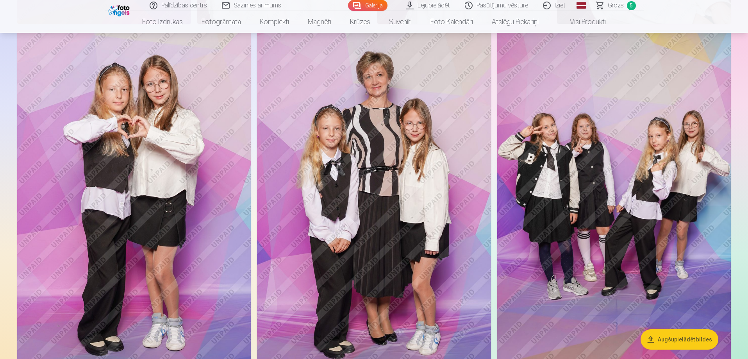
click at [237, 235] on img at bounding box center [134, 205] width 234 height 351
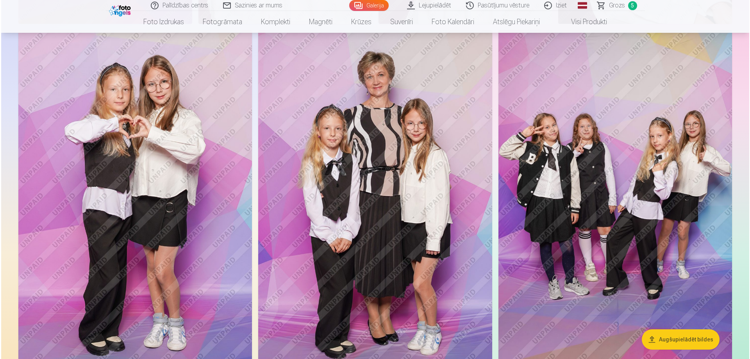
scroll to position [3067, 0]
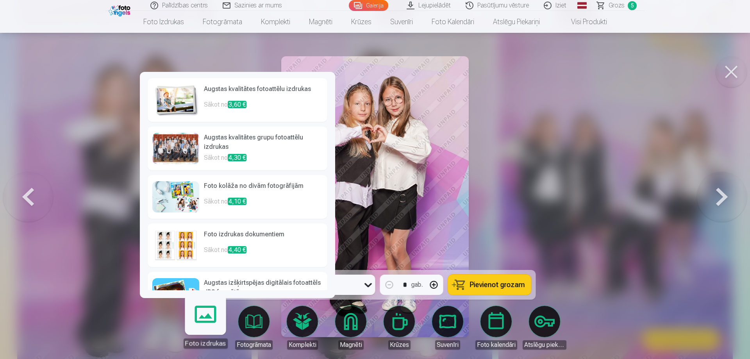
click at [274, 113] on p "Sākot no 3,60 €" at bounding box center [263, 108] width 119 height 16
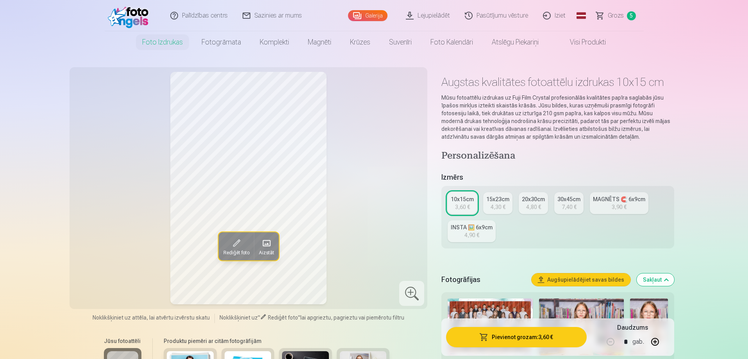
click at [520, 337] on button "Pievienot grozam : 3,60 €" at bounding box center [516, 337] width 140 height 20
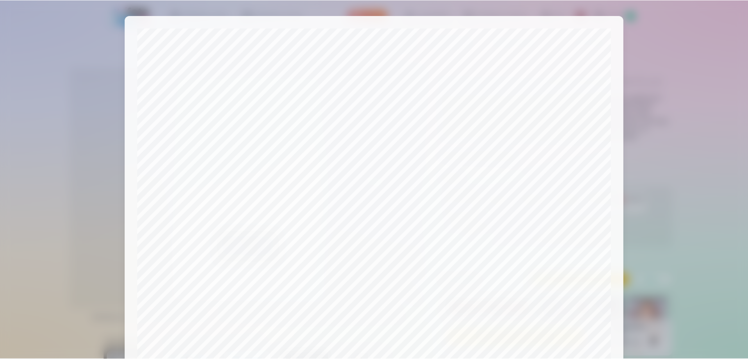
scroll to position [204, 0]
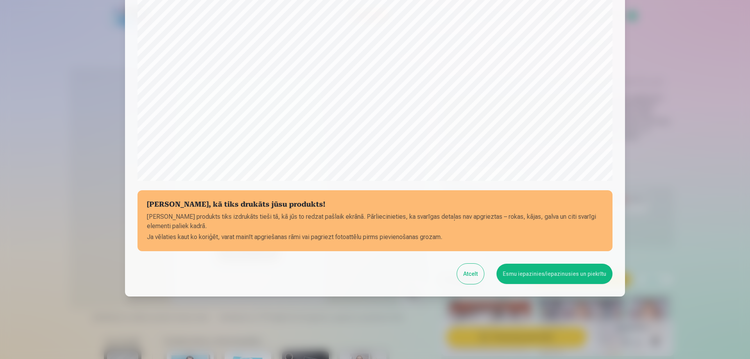
click at [523, 278] on button "Esmu iepazinies/iepazinusies un piekrītu" at bounding box center [555, 274] width 116 height 20
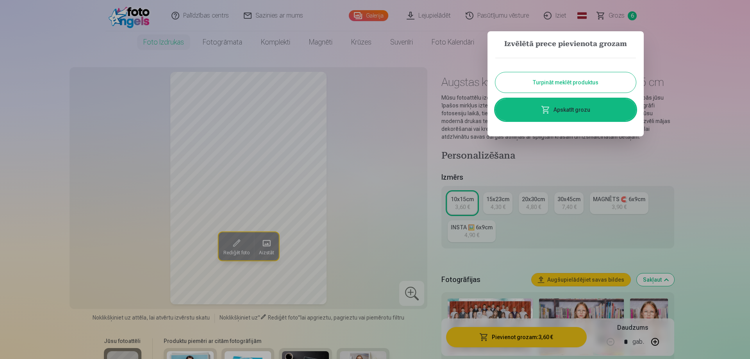
click at [583, 108] on link "Apskatīt grozu" at bounding box center [565, 110] width 141 height 22
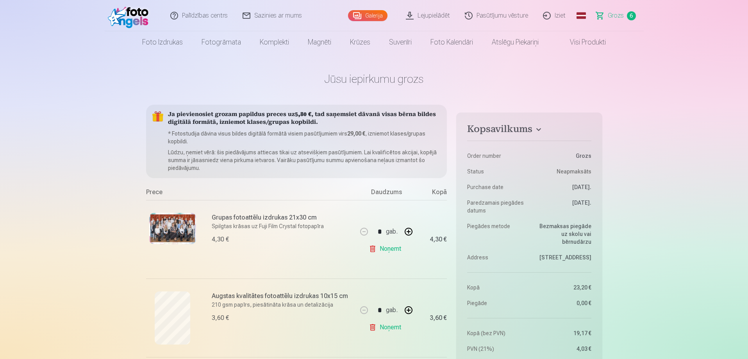
scroll to position [156, 0]
